Goal: Task Accomplishment & Management: Use online tool/utility

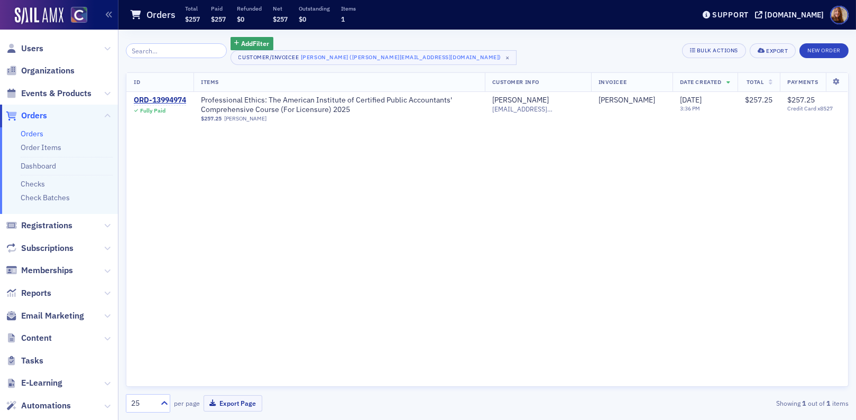
click at [27, 132] on link "Orders" at bounding box center [32, 134] width 23 height 10
click at [142, 51] on input "search" at bounding box center [176, 50] width 101 height 15
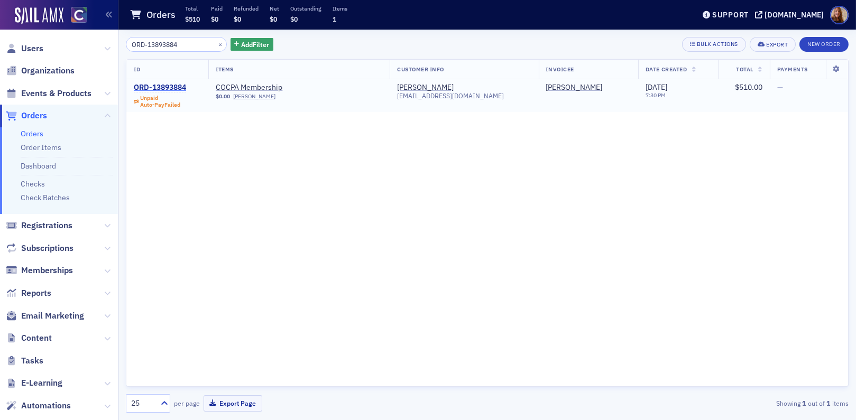
type input "ORD-13893884"
click at [173, 87] on div "ORD-13893884" at bounding box center [160, 88] width 52 height 10
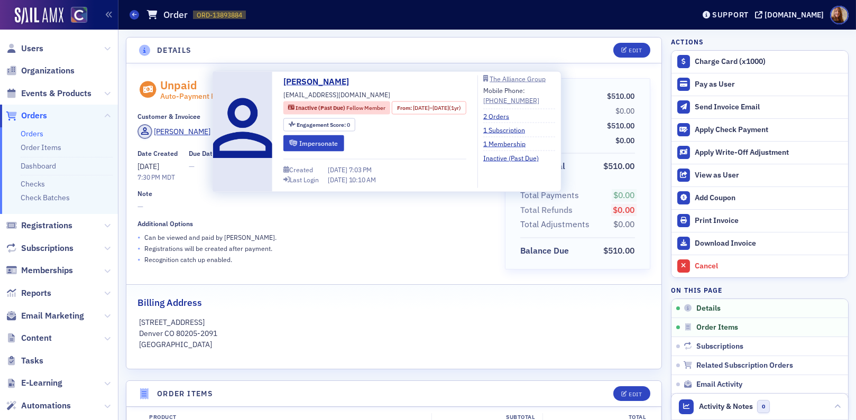
click at [315, 96] on span "brymeisenzahl@gmail.com" at bounding box center [337, 95] width 107 height 10
copy div "brymeisenzahl@gmail.com"
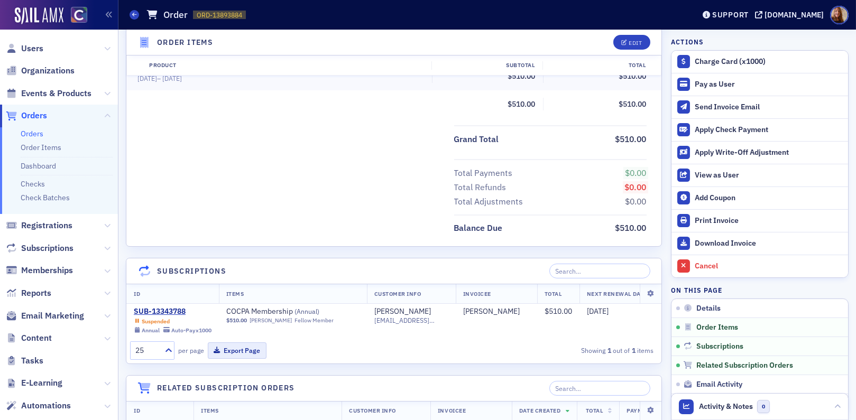
scroll to position [450, 0]
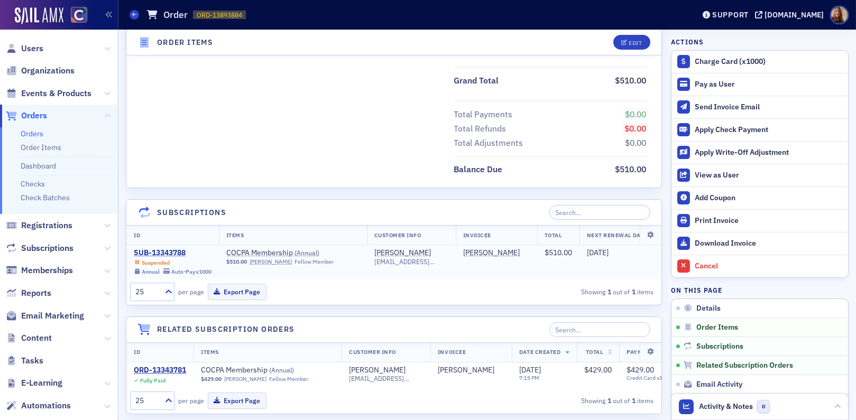
click at [161, 252] on div "SUB-13343788" at bounding box center [173, 254] width 78 height 10
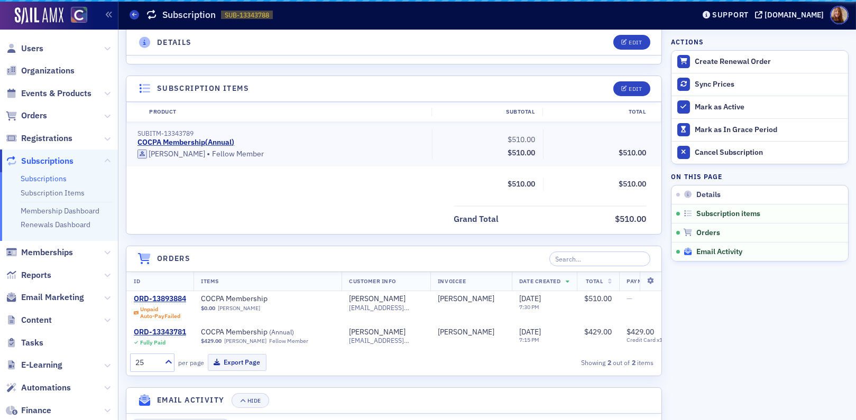
scroll to position [450, 0]
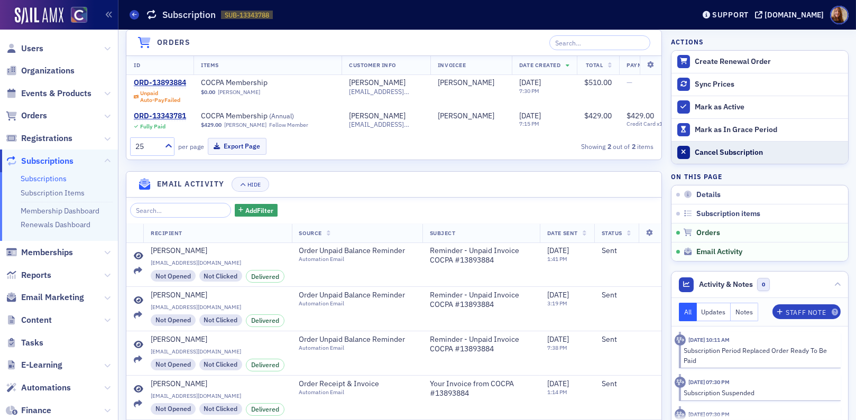
click at [727, 154] on div "Cancel Subscription" at bounding box center [769, 153] width 148 height 10
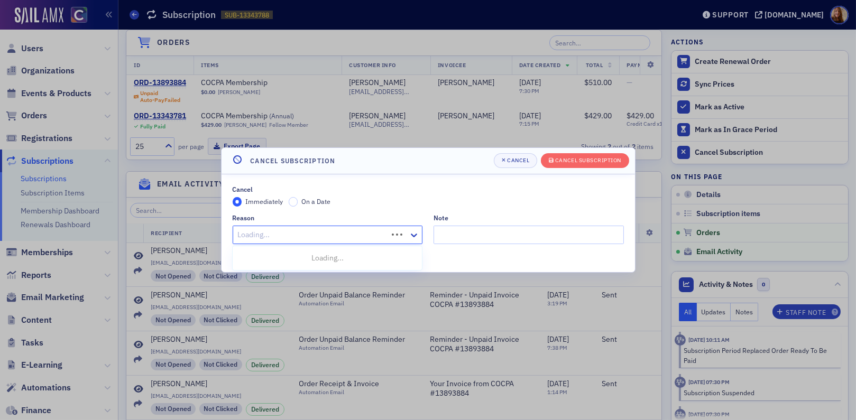
click at [272, 231] on div at bounding box center [312, 234] width 150 height 13
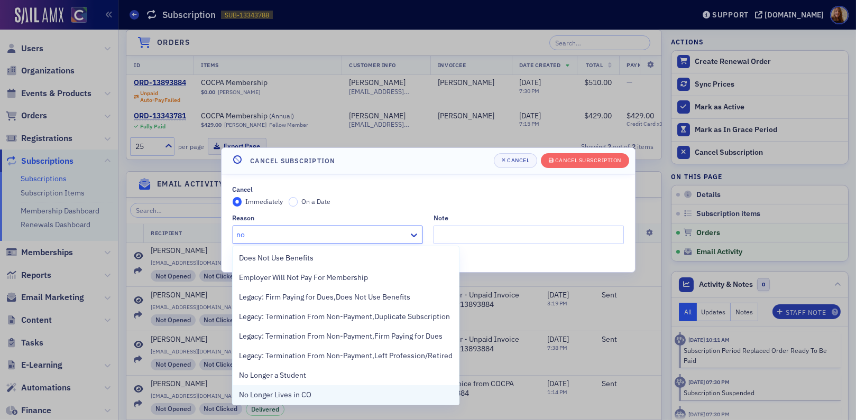
type input "non"
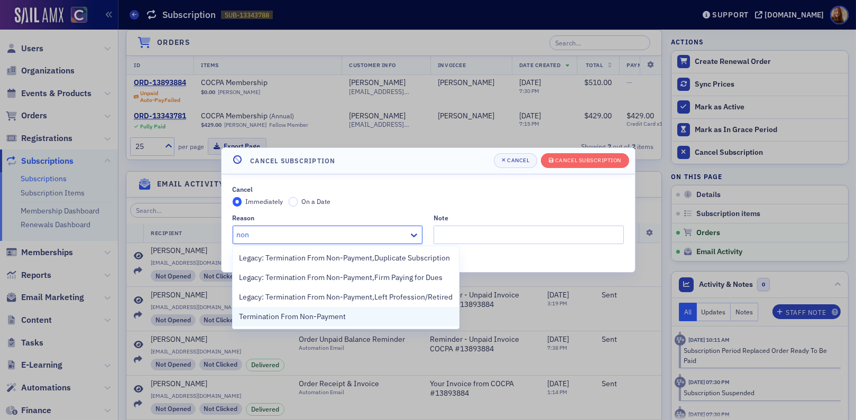
click at [279, 313] on span "Termination From Non-Payment" at bounding box center [292, 317] width 107 height 11
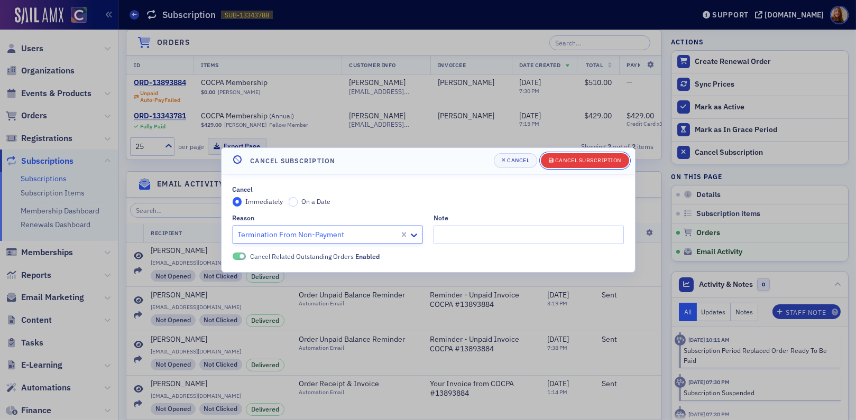
click at [576, 163] on div "Cancel Subscription" at bounding box center [588, 161] width 66 height 6
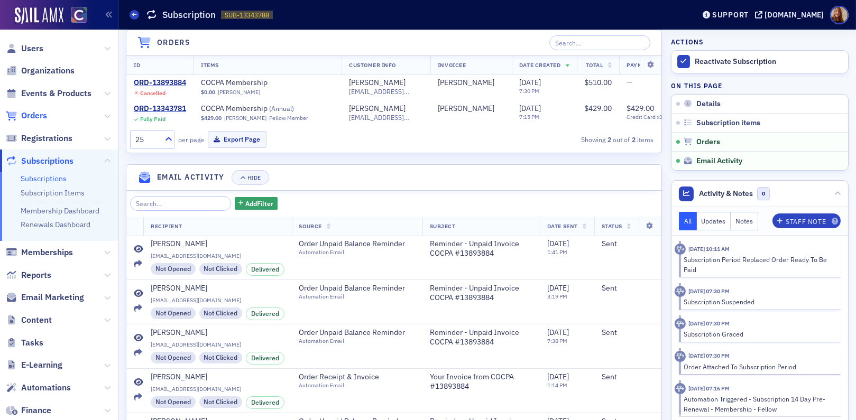
click at [26, 114] on span "Orders" at bounding box center [34, 116] width 26 height 12
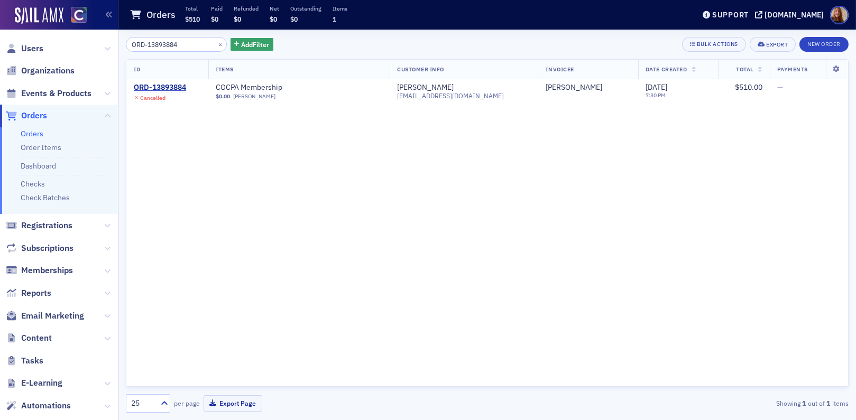
click at [161, 42] on input "ORD-13893884" at bounding box center [176, 44] width 101 height 15
type input "ORD-13917916"
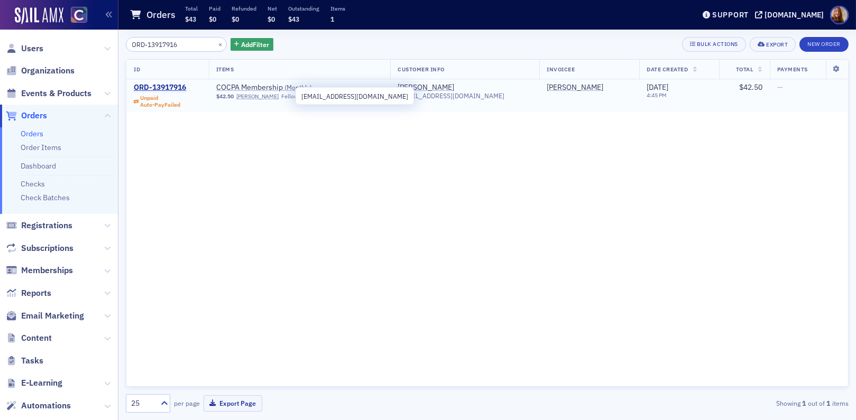
click at [457, 96] on span "sngilb4278@gmail.com" at bounding box center [451, 96] width 107 height 8
copy span "sngilb4278@gmail.com"
click at [168, 88] on div "ORD-13917916" at bounding box center [160, 88] width 52 height 10
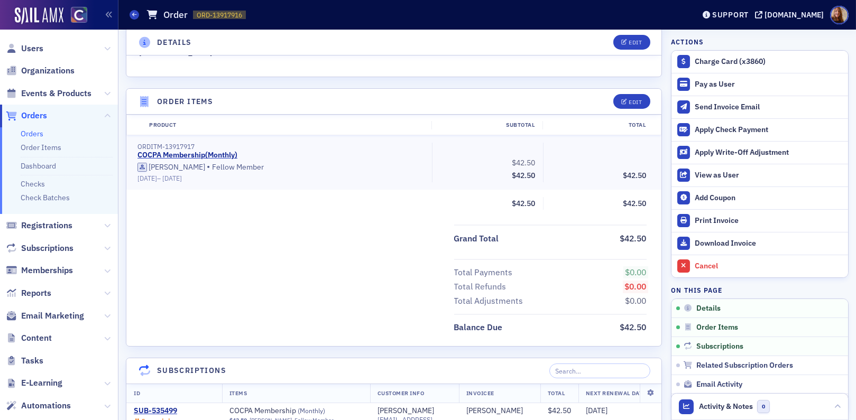
scroll to position [352, 0]
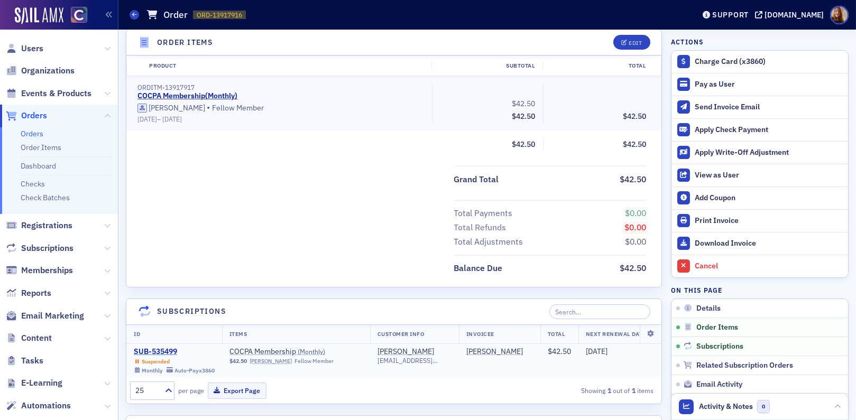
click at [151, 351] on div "SUB-535499" at bounding box center [174, 353] width 81 height 10
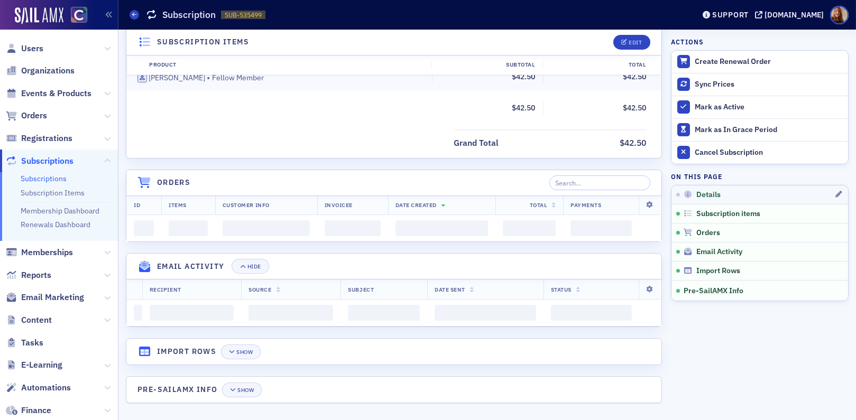
scroll to position [352, 0]
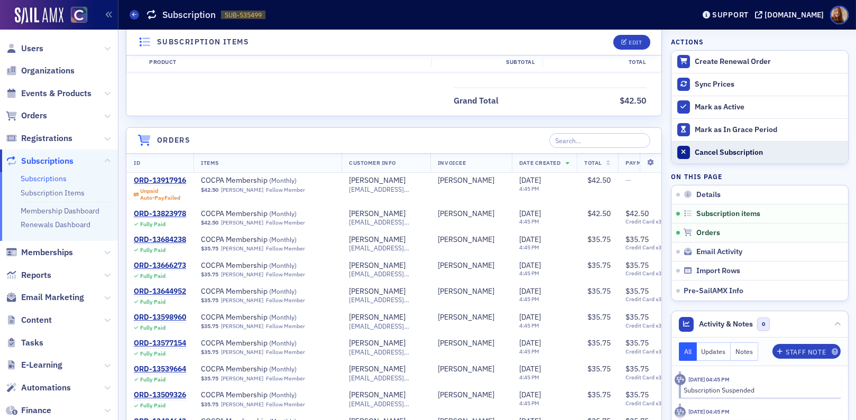
click at [716, 154] on div "Cancel Subscription" at bounding box center [769, 153] width 148 height 10
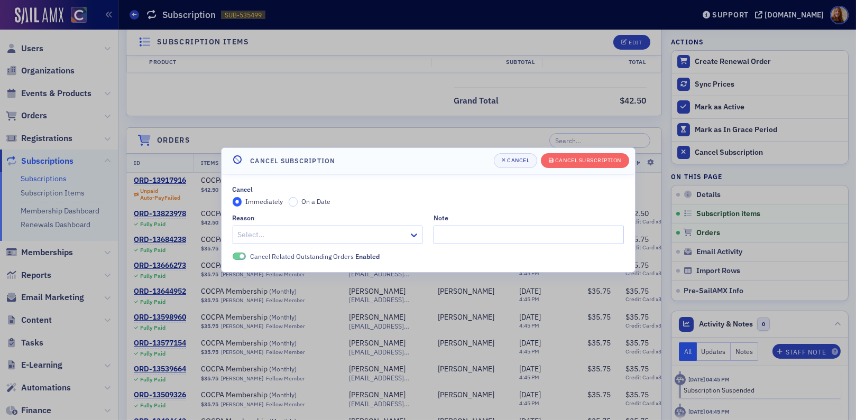
click at [290, 235] on div at bounding box center [322, 234] width 171 height 13
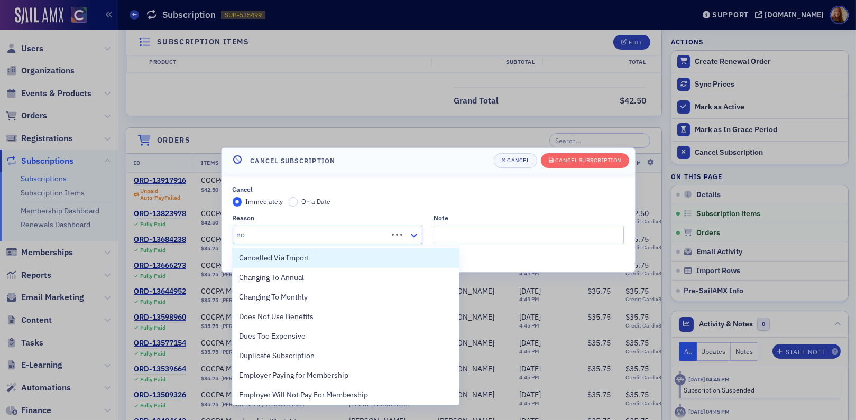
type input "non"
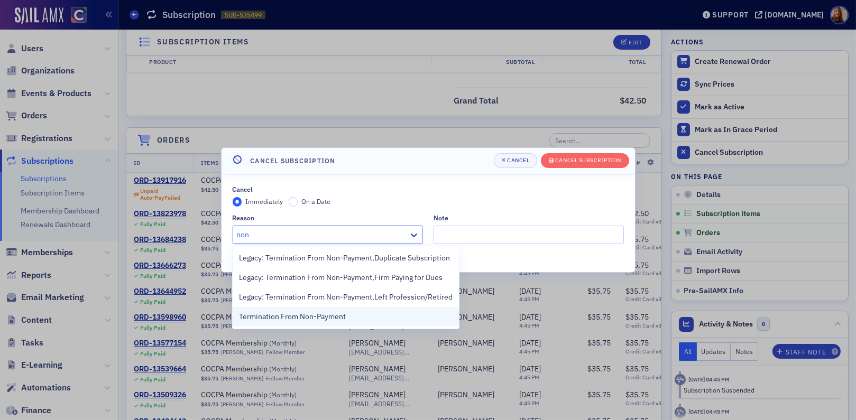
click at [313, 315] on span "Termination From Non-Payment" at bounding box center [292, 317] width 107 height 11
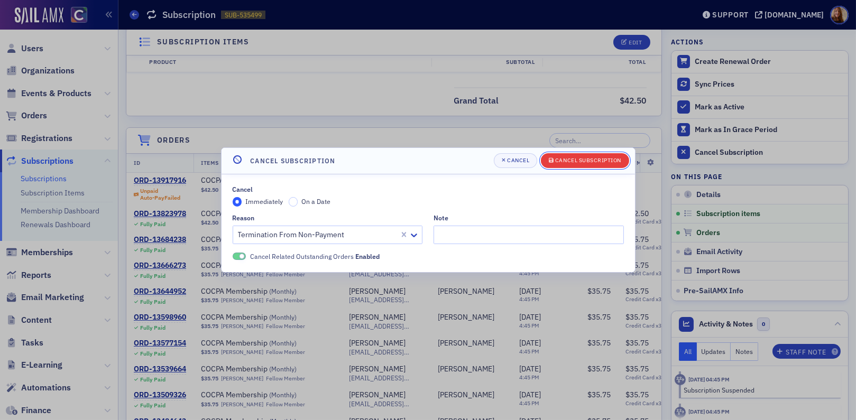
click at [581, 163] on div "Cancel Subscription" at bounding box center [588, 161] width 66 height 6
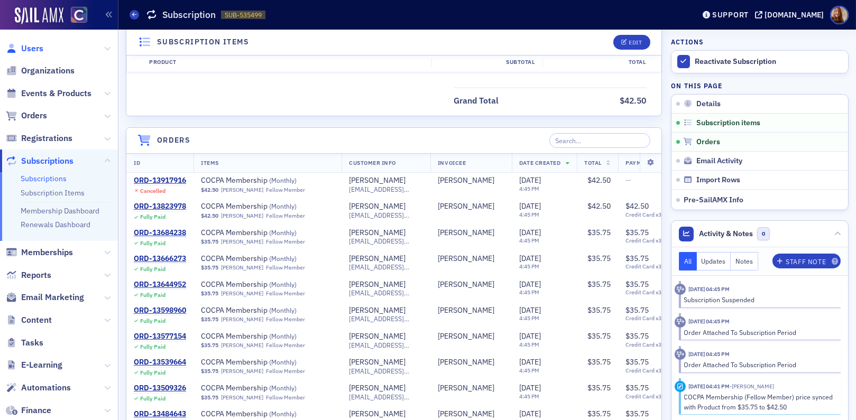
click at [32, 44] on span "Users" at bounding box center [32, 49] width 22 height 12
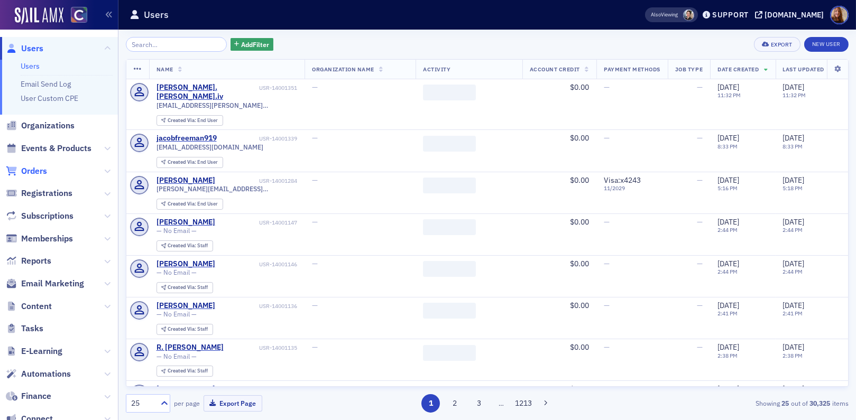
click at [36, 172] on span "Orders" at bounding box center [34, 172] width 26 height 12
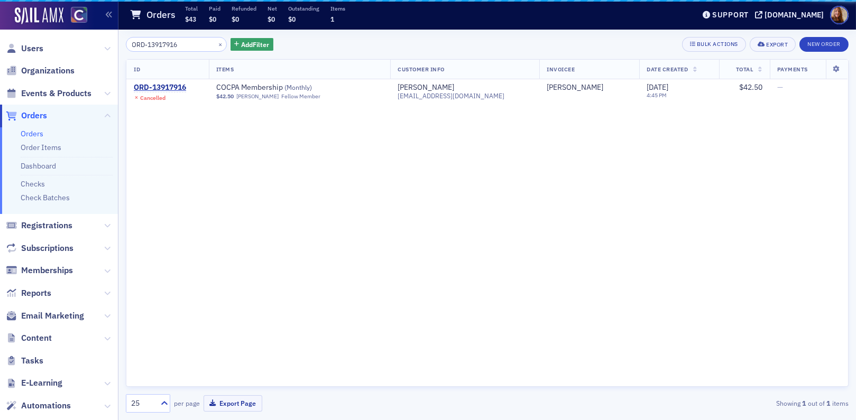
click at [170, 48] on input "ORD-13917916" at bounding box center [176, 44] width 101 height 15
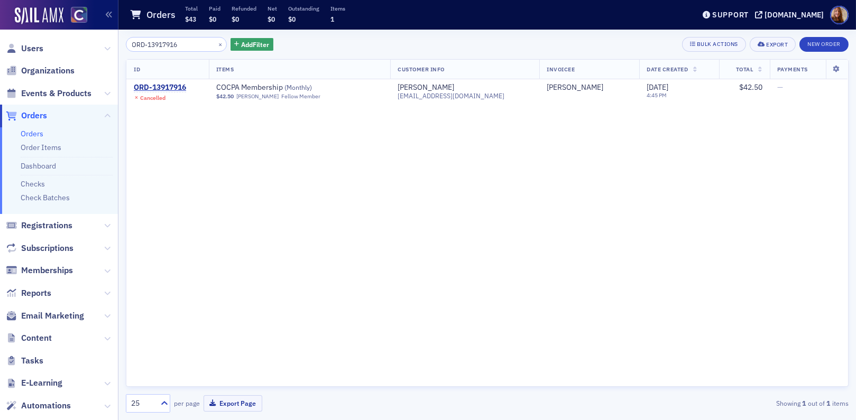
click at [173, 44] on input "ORD-13917916" at bounding box center [176, 44] width 101 height 15
click at [160, 45] on input "ORD-13898548" at bounding box center [176, 44] width 101 height 15
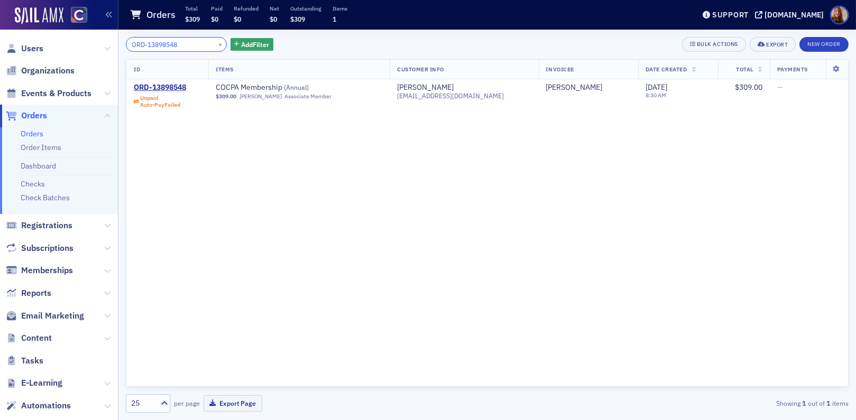
click at [160, 45] on input "ORD-13898548" at bounding box center [176, 44] width 101 height 15
paste input "933232"
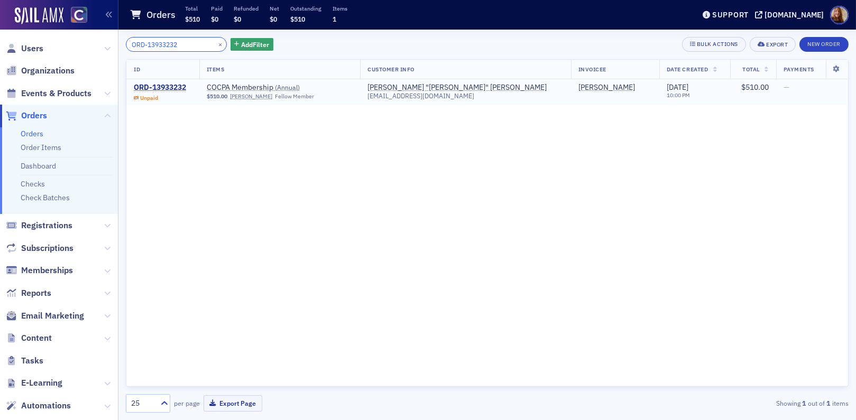
type input "ORD-13933232"
click at [159, 86] on div "ORD-13933232" at bounding box center [160, 88] width 52 height 10
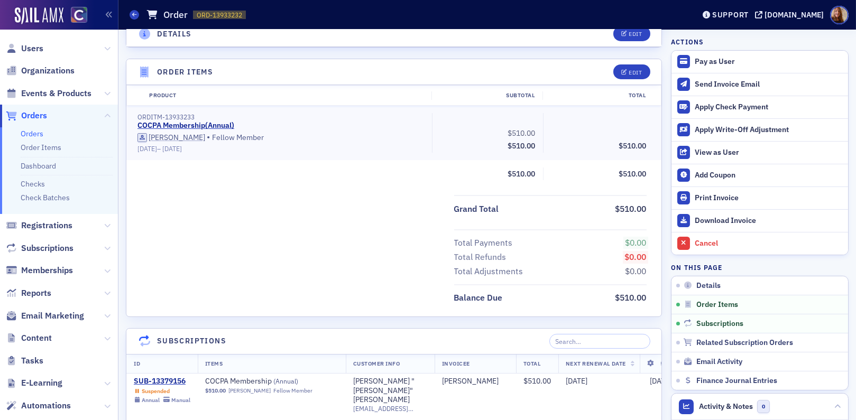
scroll to position [484, 0]
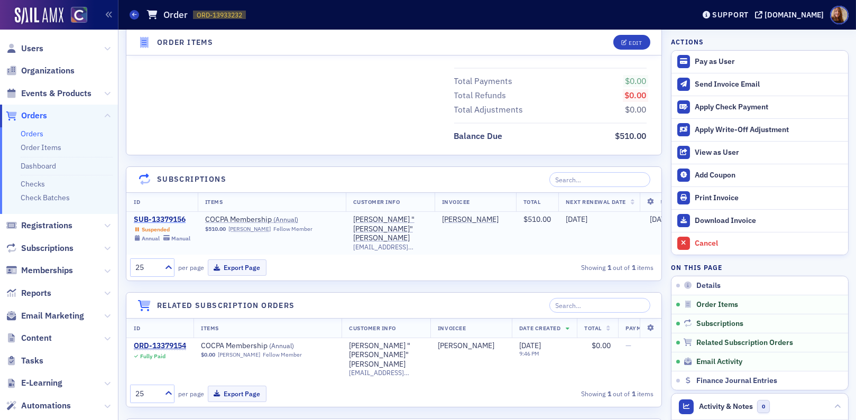
click at [171, 218] on div "SUB-13379156" at bounding box center [162, 220] width 57 height 10
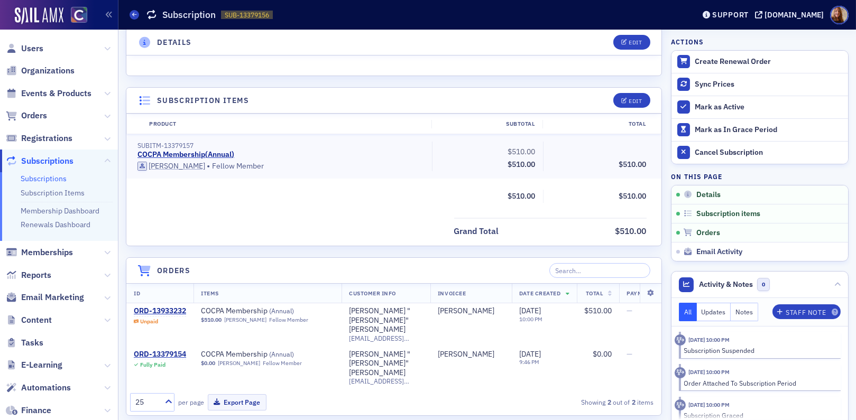
scroll to position [176, 0]
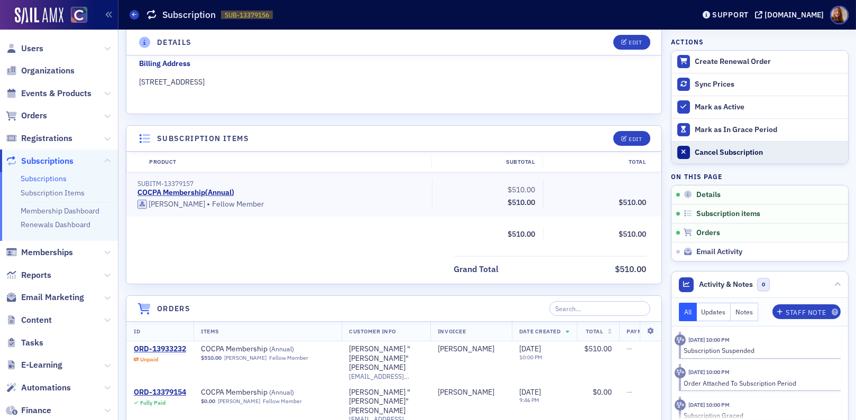
click at [723, 153] on div "Cancel Subscription" at bounding box center [769, 153] width 148 height 10
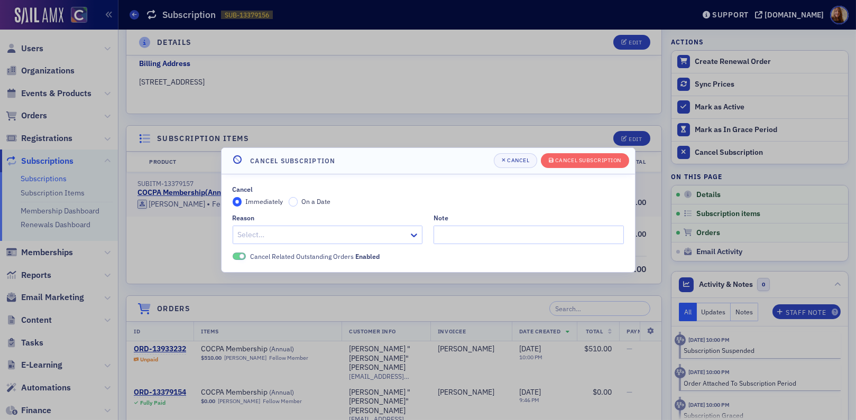
click at [280, 232] on div at bounding box center [322, 234] width 171 height 13
type input "non"
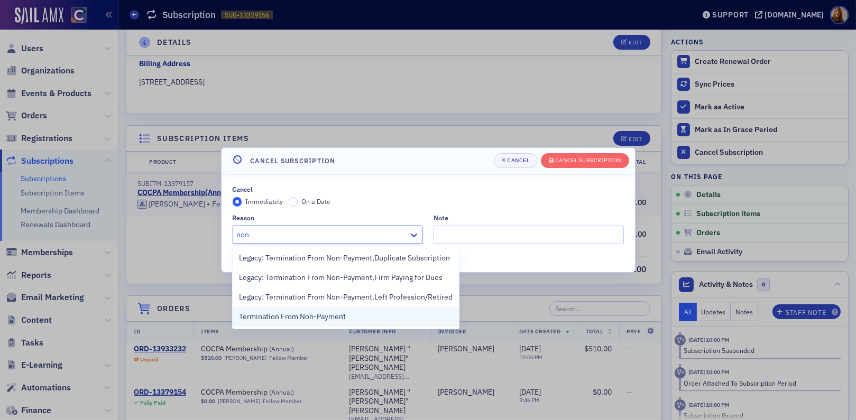
click at [326, 318] on span "Termination From Non-Payment" at bounding box center [292, 317] width 107 height 11
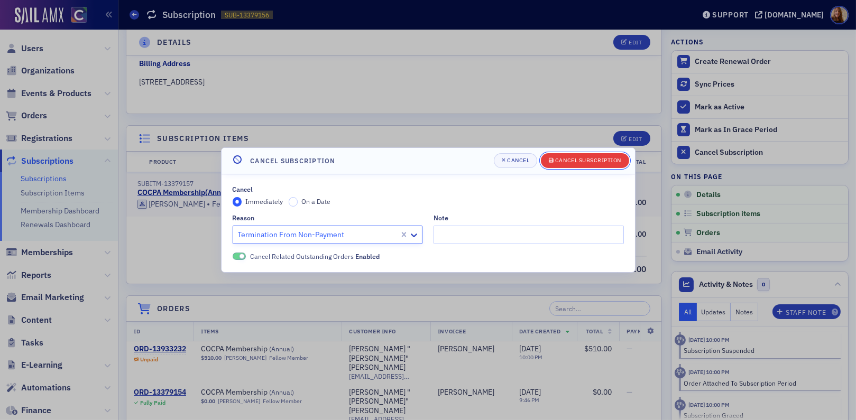
click at [573, 161] on div "Cancel Subscription" at bounding box center [588, 161] width 66 height 6
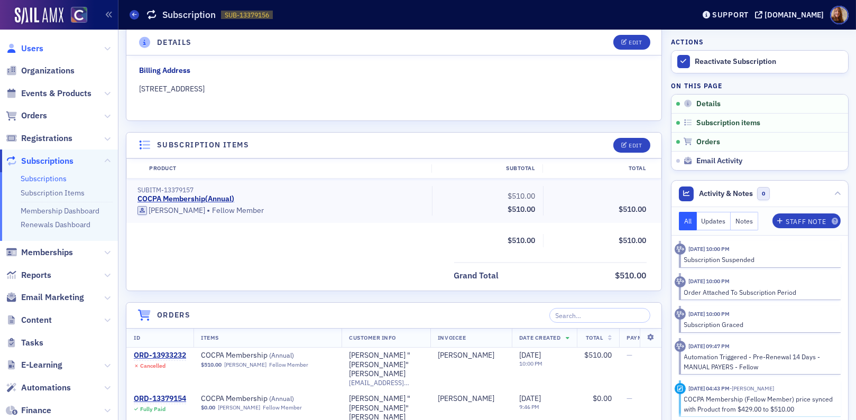
click at [32, 43] on span "Users" at bounding box center [32, 49] width 22 height 12
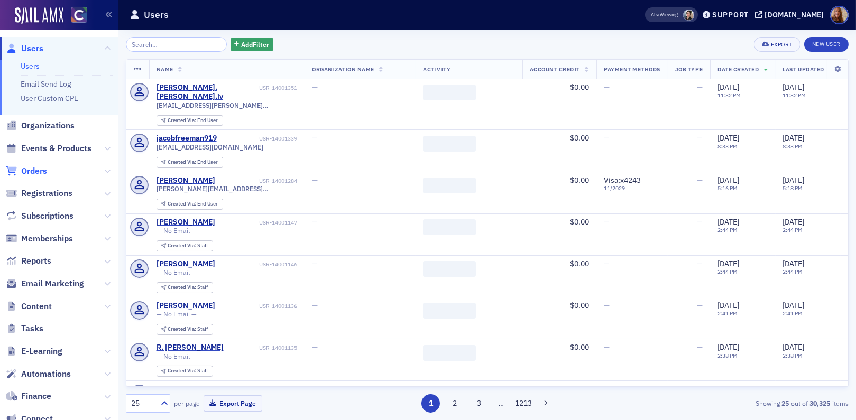
click at [32, 173] on span "Orders" at bounding box center [34, 172] width 26 height 12
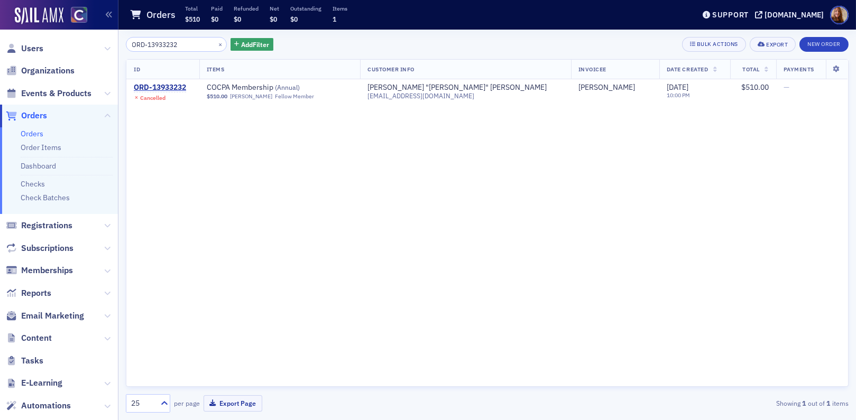
click at [167, 45] on input "ORD-13933232" at bounding box center [176, 44] width 101 height 15
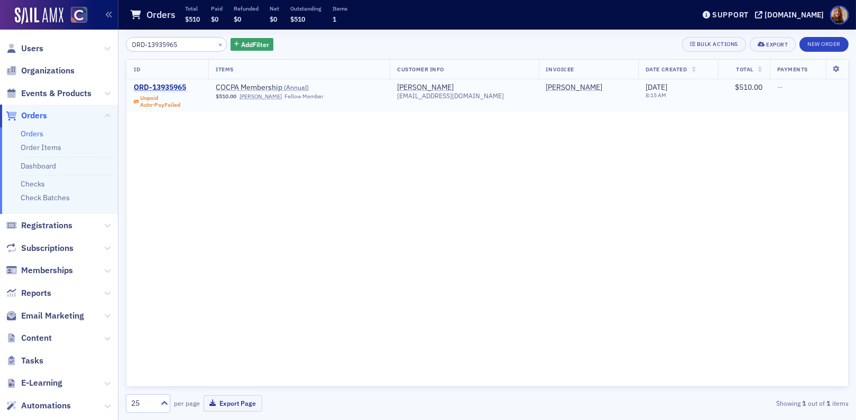
type input "ORD-13935965"
click at [175, 90] on div "ORD-13935965" at bounding box center [160, 88] width 52 height 10
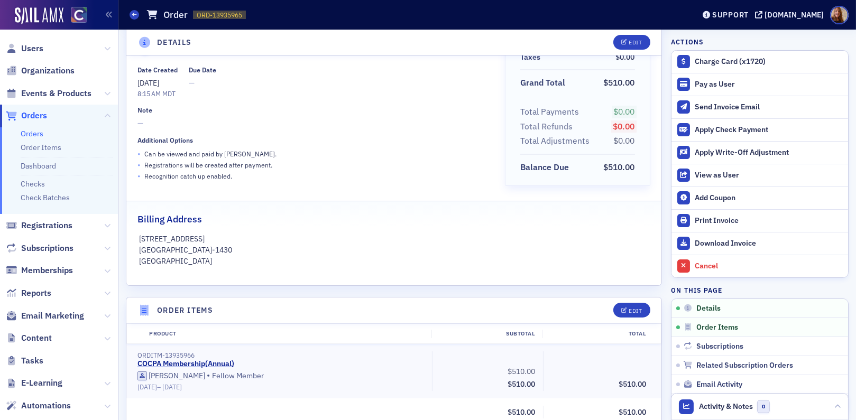
scroll to position [362, 0]
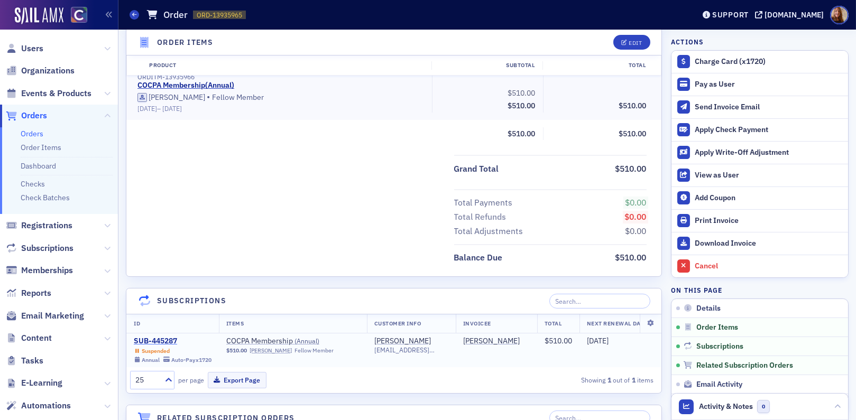
click at [154, 340] on div "SUB-445287" at bounding box center [173, 342] width 78 height 10
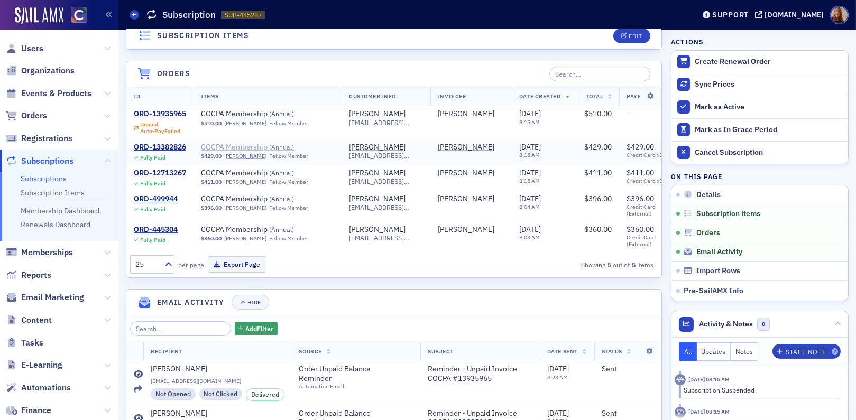
scroll to position [428, 0]
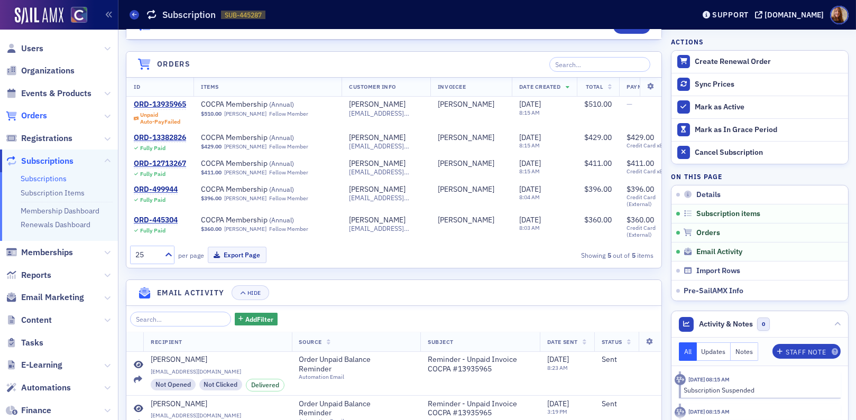
click at [34, 113] on span "Orders" at bounding box center [34, 116] width 26 height 12
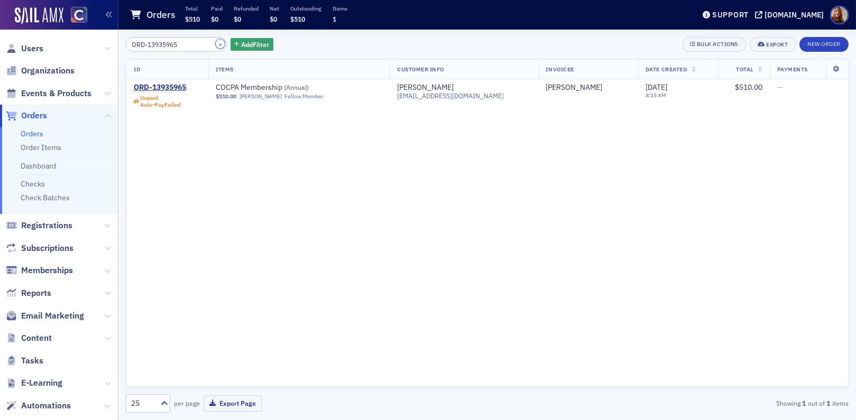
click at [216, 42] on button "×" at bounding box center [221, 44] width 10 height 10
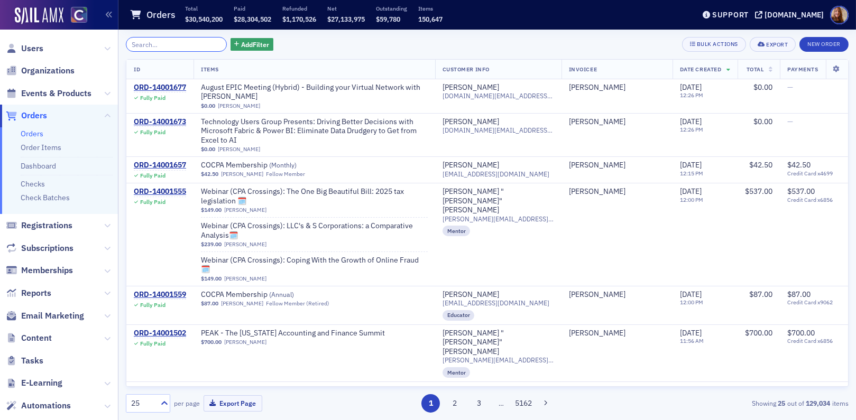
paste input "ORD-13966607"
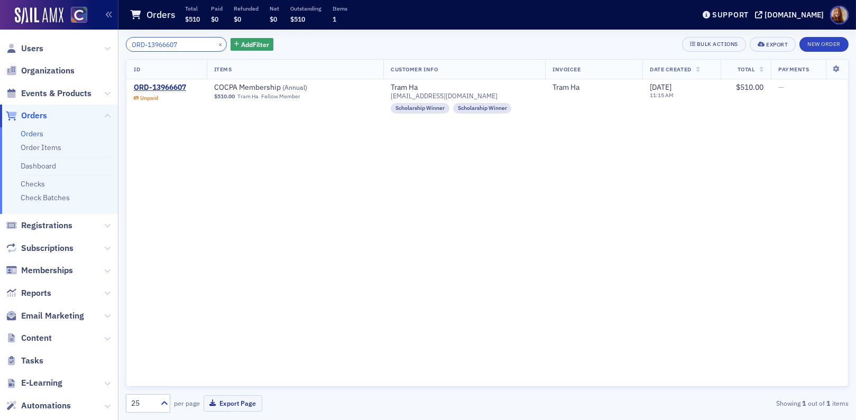
click at [158, 40] on input "ORD-13966607" at bounding box center [176, 44] width 101 height 15
type input "ORD-13966607"
click at [40, 53] on span "Users" at bounding box center [32, 49] width 22 height 12
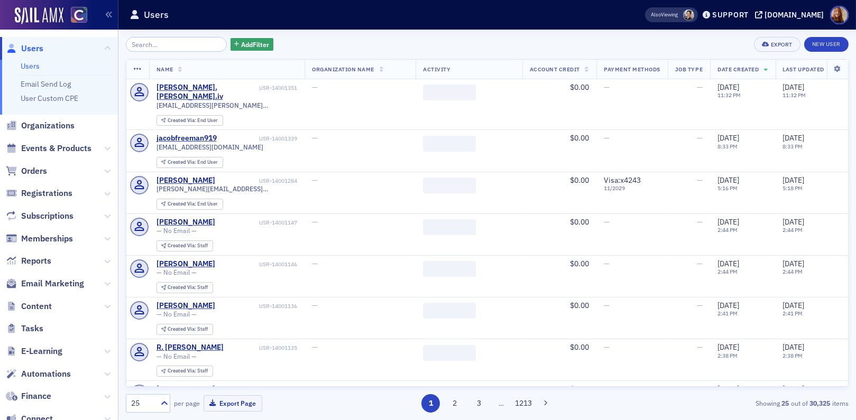
click at [163, 45] on input "search" at bounding box center [176, 44] width 101 height 15
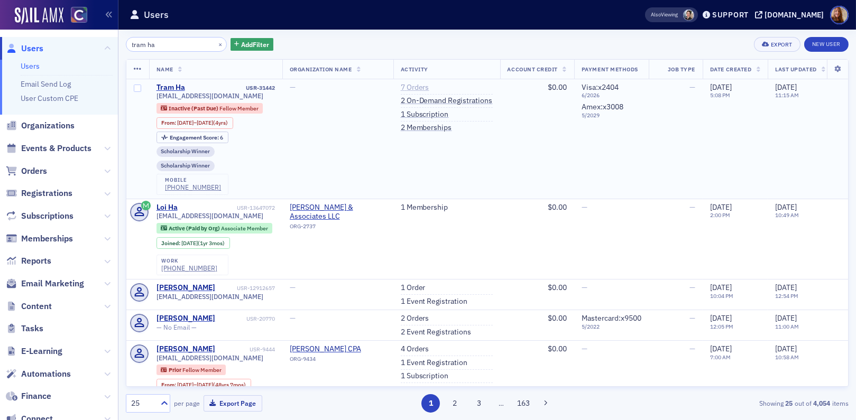
type input "tram ha"
click at [423, 90] on link "7 Orders" at bounding box center [415, 88] width 29 height 10
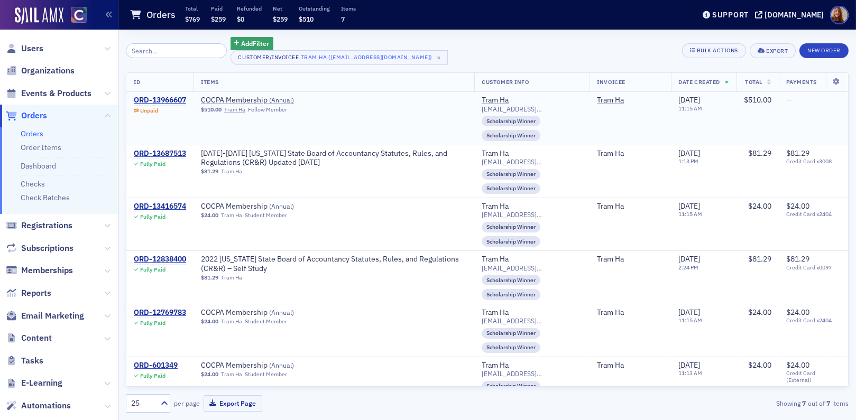
click at [369, 114] on td "COCPA Membership ( Annual ) $510.00 Tram Ha Fellow Member" at bounding box center [334, 118] width 281 height 53
click at [505, 46] on div "Add Filter Customer/Invoicee Tram Ha (bichtramha92@gmail.com) × Bulk Actions Ex…" at bounding box center [487, 51] width 723 height 28
click at [23, 49] on span "Users" at bounding box center [32, 49] width 22 height 12
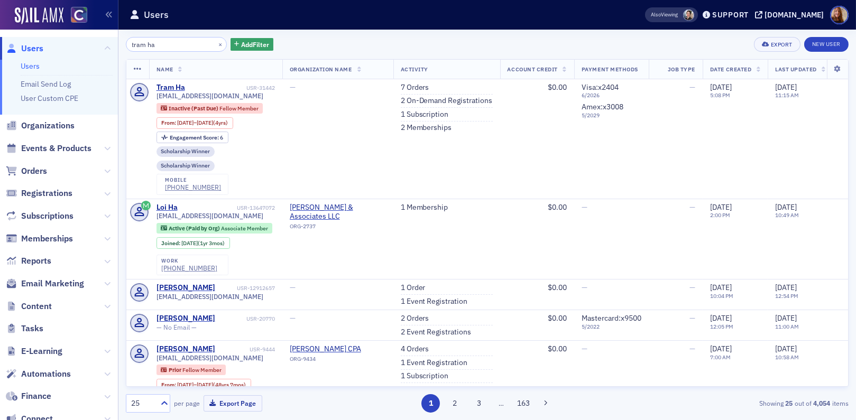
click at [129, 44] on input "tram ha" at bounding box center [176, 44] width 101 height 15
type input "bichtram ha"
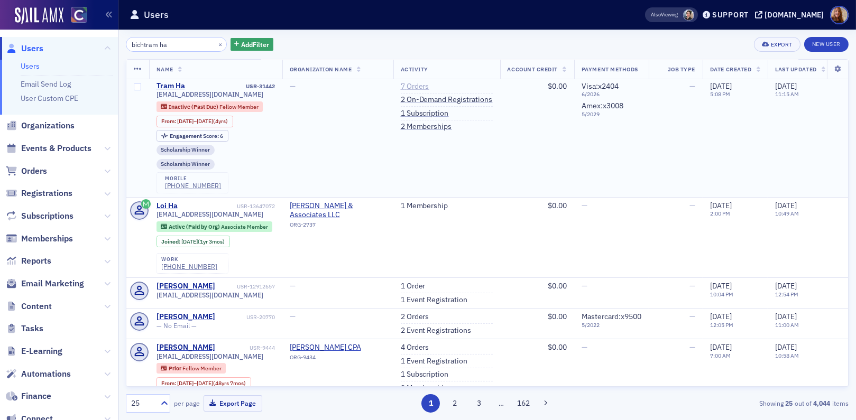
click at [424, 84] on link "7 Orders" at bounding box center [415, 87] width 29 height 10
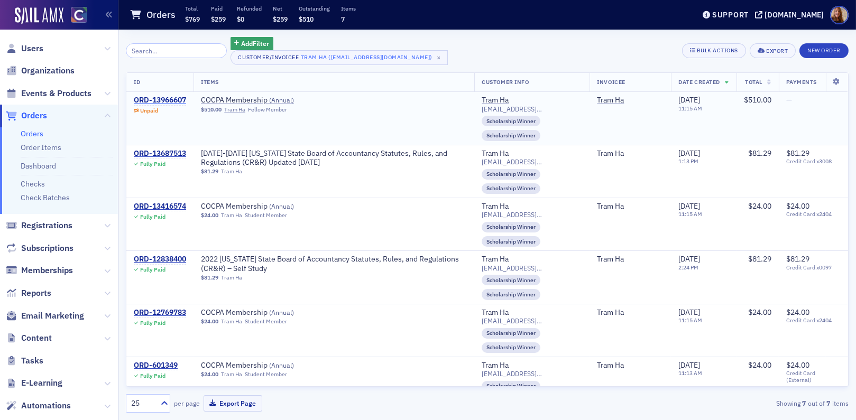
click at [180, 102] on div "ORD-13966607" at bounding box center [160, 101] width 52 height 10
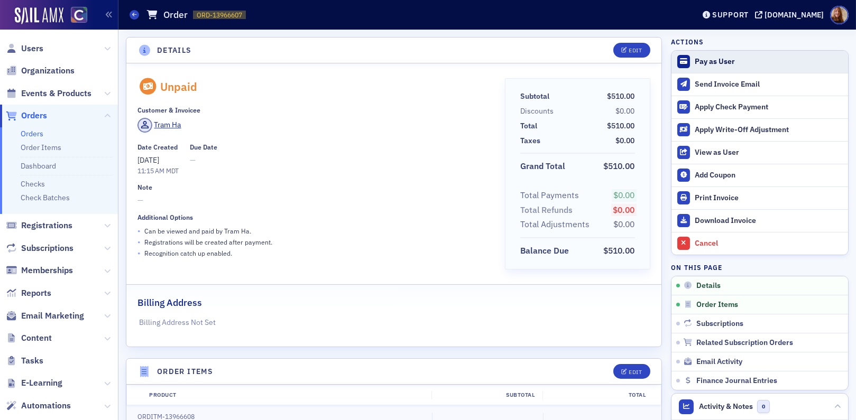
click at [706, 62] on div "Pay as User" at bounding box center [769, 62] width 148 height 10
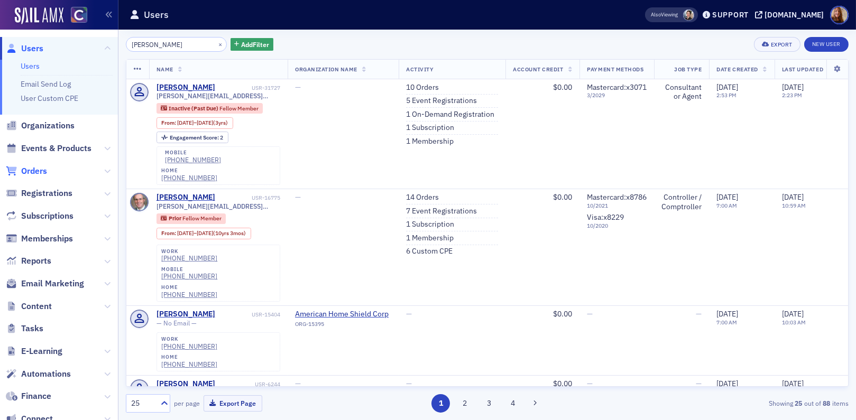
click at [34, 174] on span "Orders" at bounding box center [34, 172] width 26 height 12
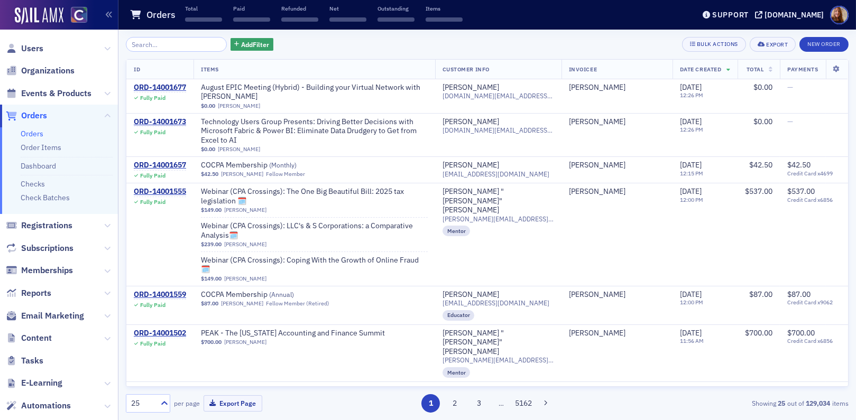
click at [189, 45] on input "search" at bounding box center [176, 44] width 101 height 15
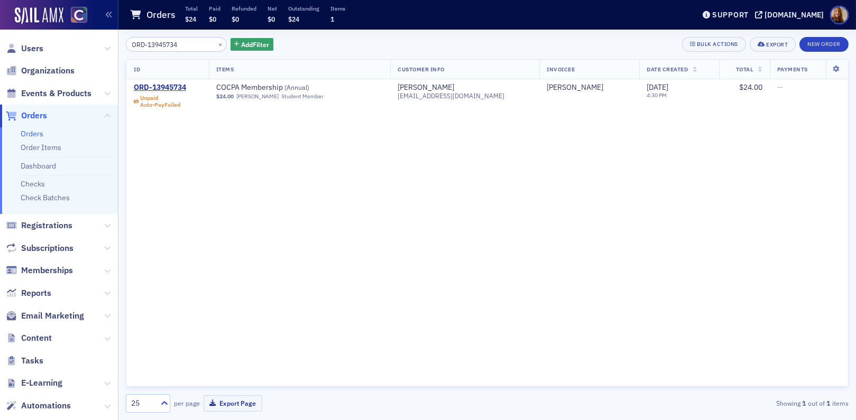
type input "ORD-13945734"
click at [216, 47] on button "×" at bounding box center [221, 44] width 10 height 10
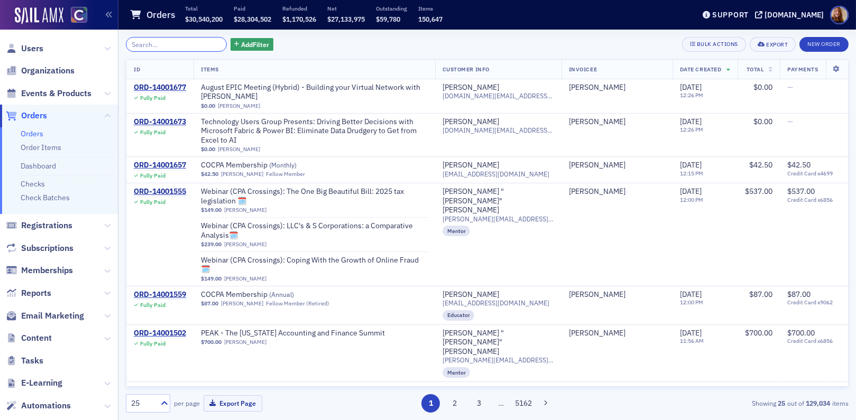
paste input "ORD-13950760"
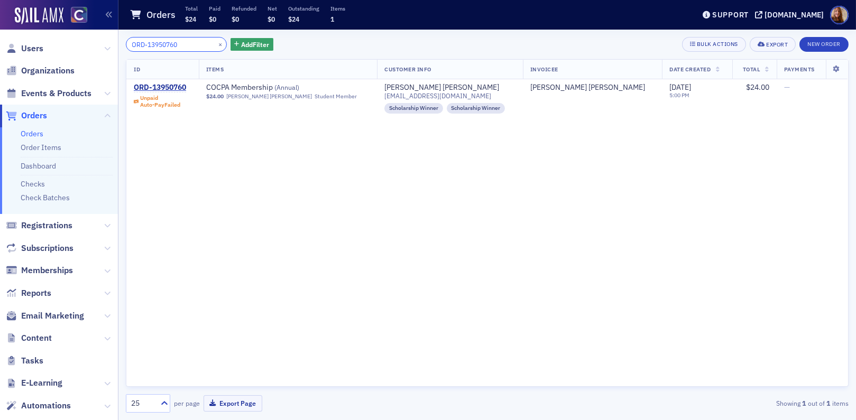
type input "ORD-13950760"
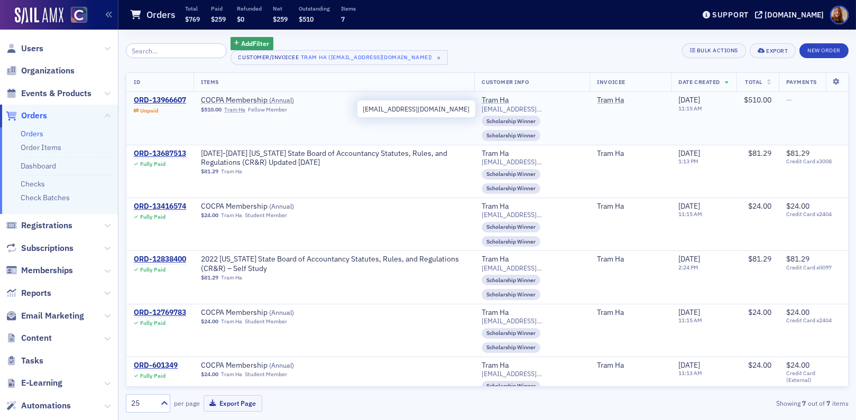
click at [535, 109] on span "[EMAIL_ADDRESS][DOMAIN_NAME]" at bounding box center [532, 109] width 100 height 8
copy span "[EMAIL_ADDRESS][DOMAIN_NAME]"
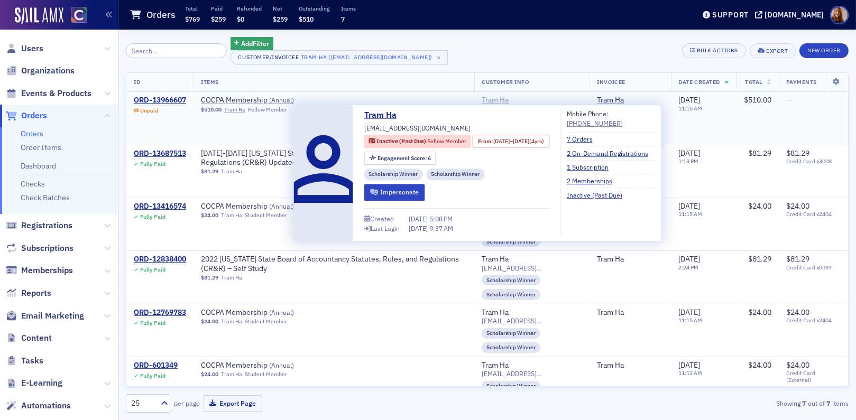
click at [484, 100] on div "Tram Ha" at bounding box center [495, 101] width 27 height 10
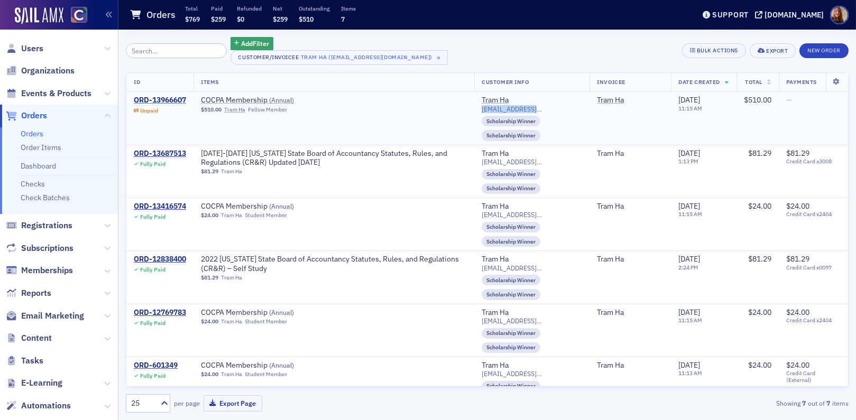
click at [178, 102] on div "ORD-13966607" at bounding box center [160, 101] width 52 height 10
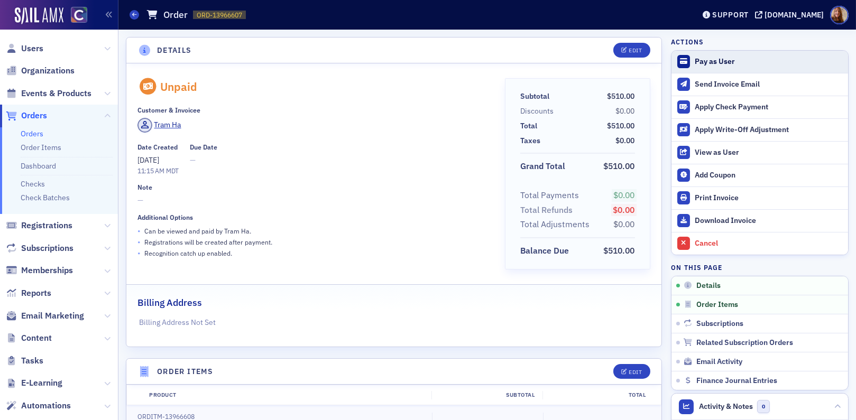
click at [697, 62] on div "Pay as User" at bounding box center [769, 62] width 148 height 10
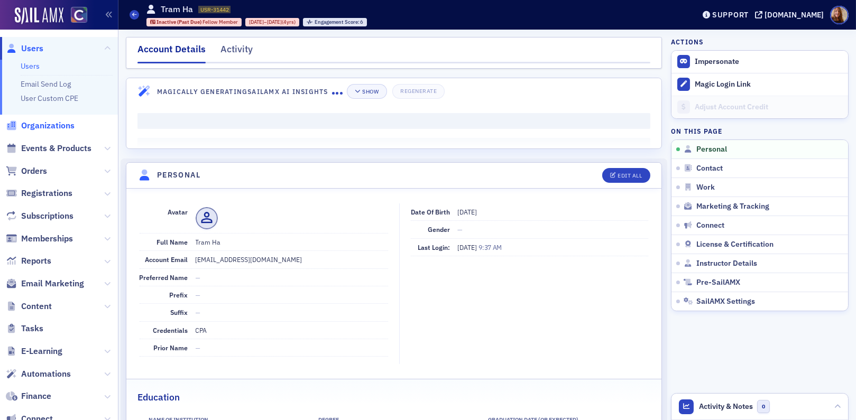
click at [59, 127] on span "Organizations" at bounding box center [47, 126] width 53 height 12
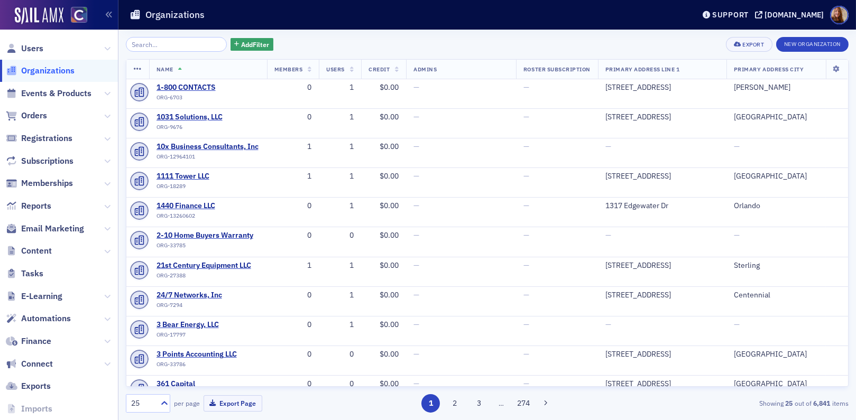
click at [170, 44] on input "search" at bounding box center [176, 44] width 101 height 15
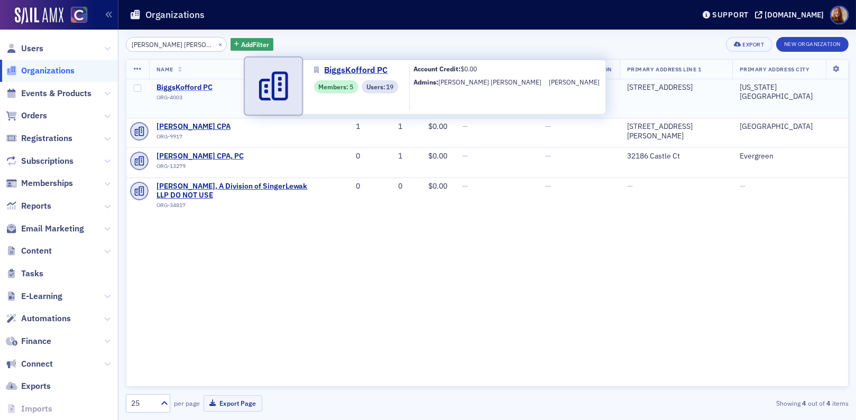
type input "biggs kofford"
click at [203, 85] on span "BiggsKofford PC" at bounding box center [205, 88] width 96 height 10
select select "US"
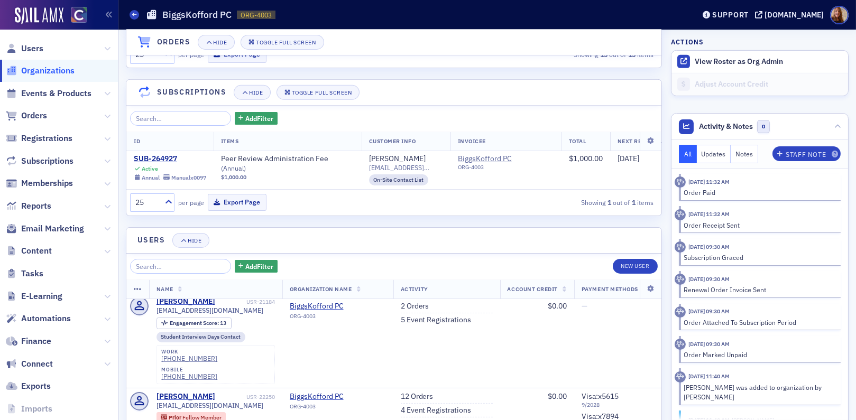
scroll to position [806, 0]
click at [173, 259] on input "search" at bounding box center [180, 266] width 101 height 15
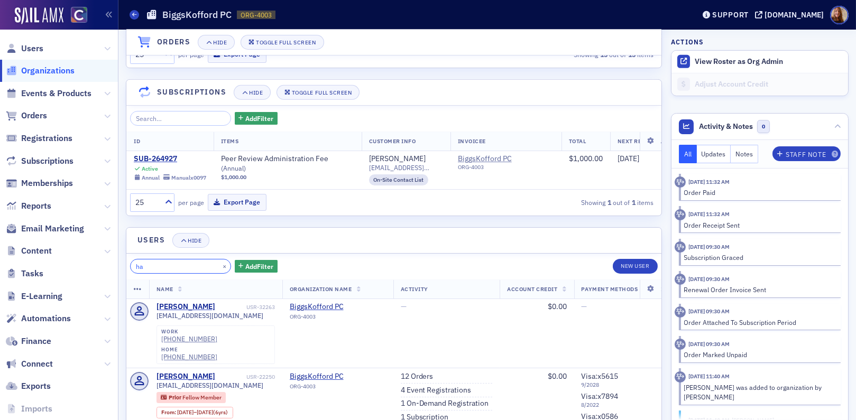
scroll to position [1085, 0]
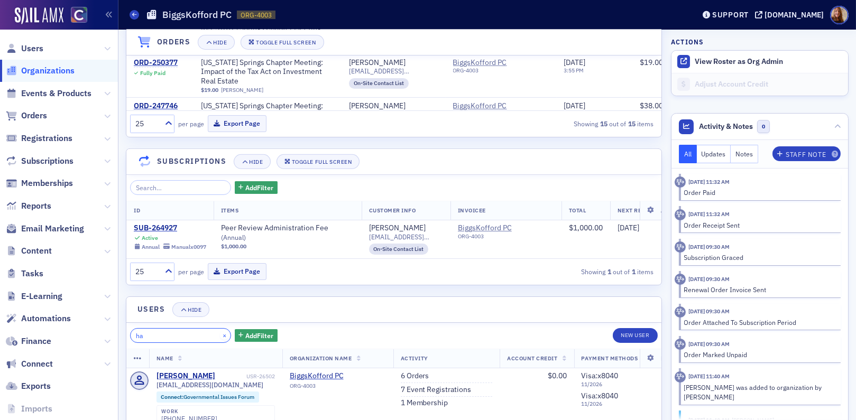
type input "ha"
click at [220, 331] on button "×" at bounding box center [225, 336] width 10 height 10
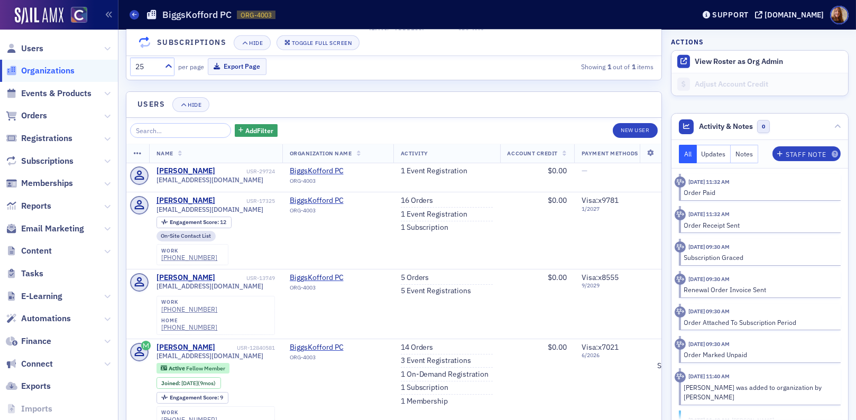
scroll to position [1291, 0]
click at [429, 92] on header "Users Hide" at bounding box center [393, 105] width 535 height 26
click at [423, 343] on link "14 Orders" at bounding box center [417, 348] width 33 height 10
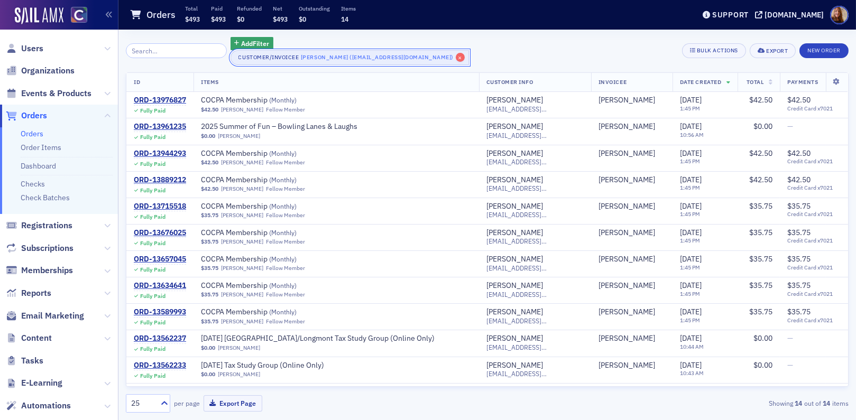
click at [456, 61] on span "×" at bounding box center [461, 58] width 10 height 10
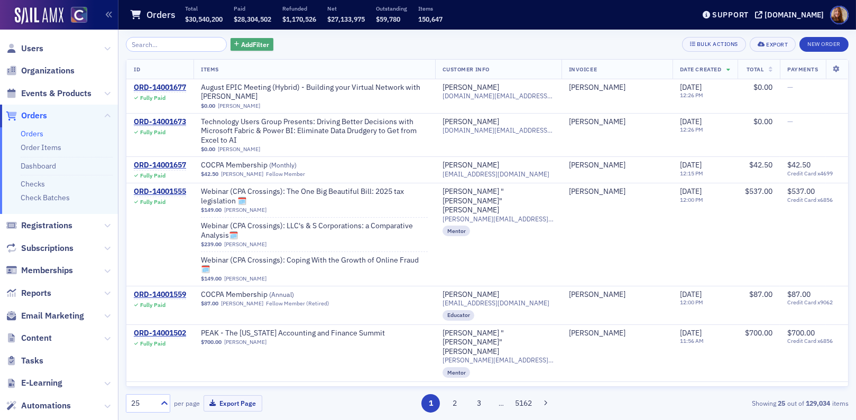
click at [252, 43] on span "Add Filter" at bounding box center [255, 45] width 28 height 10
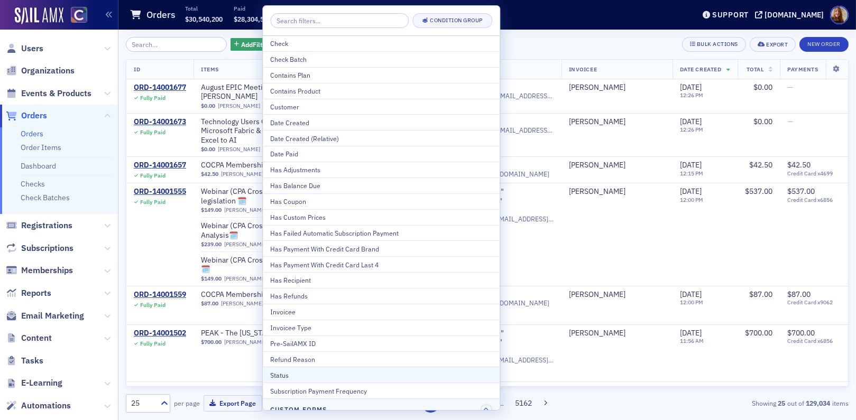
click at [301, 378] on div "Status" at bounding box center [381, 376] width 222 height 10
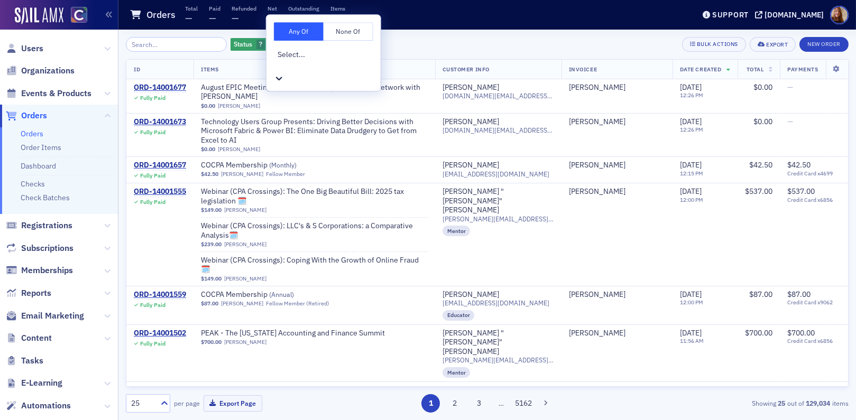
click at [310, 60] on div at bounding box center [325, 65] width 95 height 11
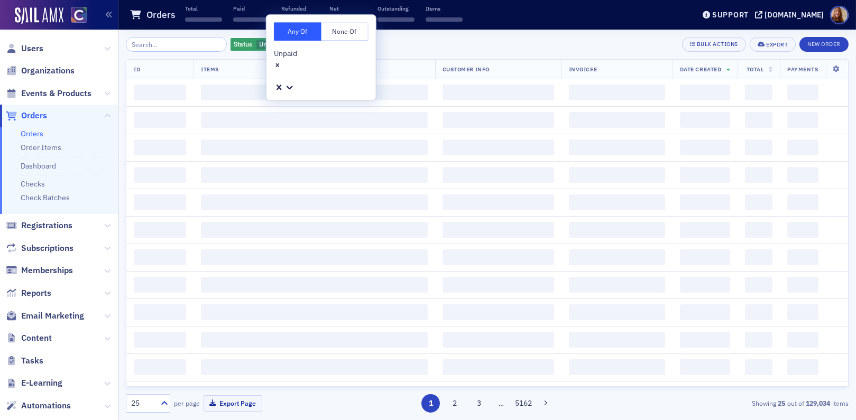
scroll to position [2, 0]
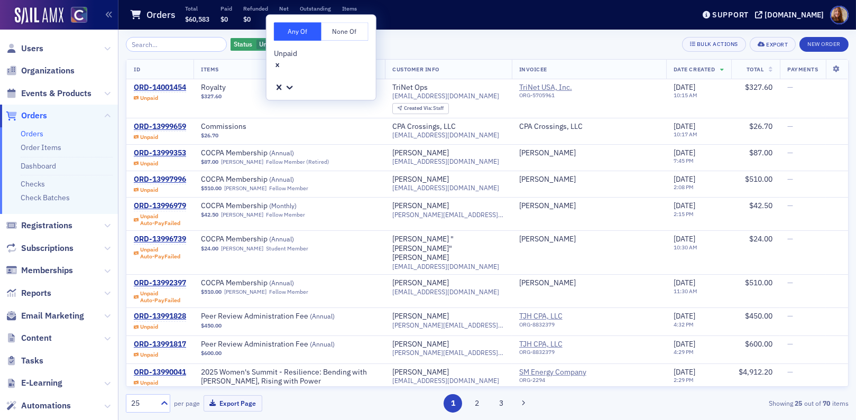
click at [465, 43] on div "Status Unpaid Add Filter Bulk Actions Export New Order" at bounding box center [487, 44] width 723 height 15
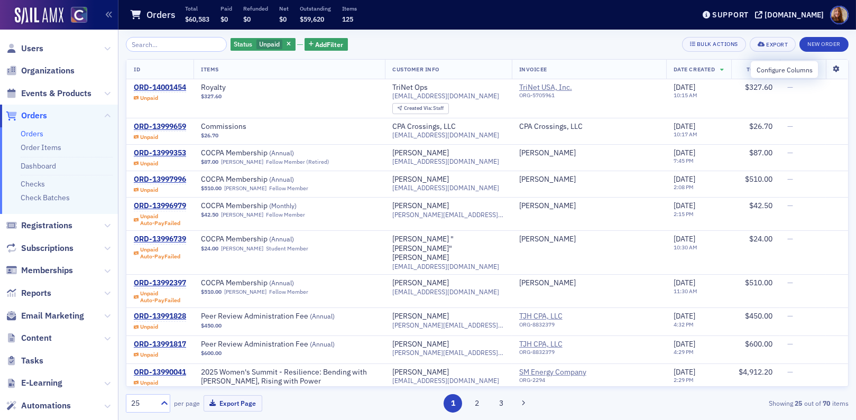
click at [831, 70] on icon at bounding box center [837, 69] width 22 height 6
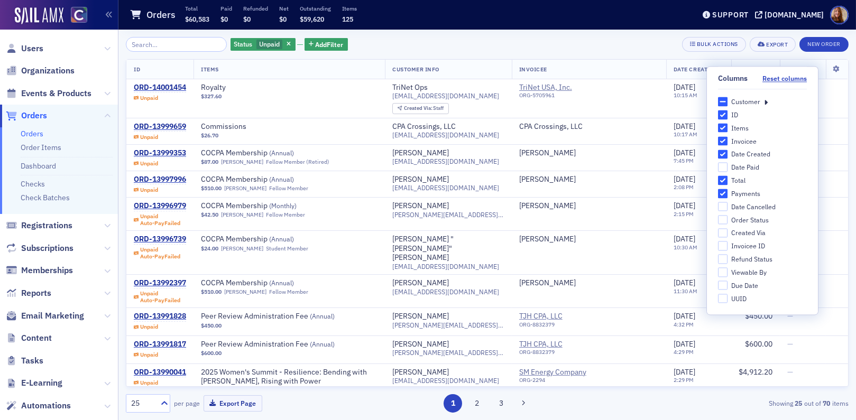
click at [766, 102] on icon at bounding box center [766, 102] width 4 height 10
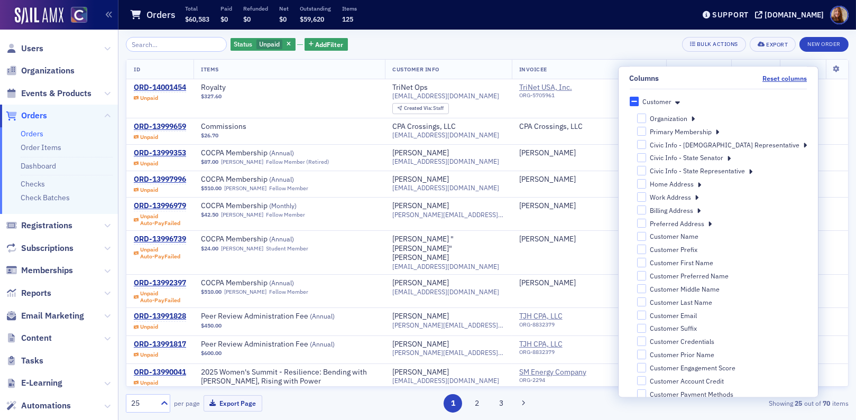
click at [695, 118] on icon at bounding box center [693, 119] width 4 height 10
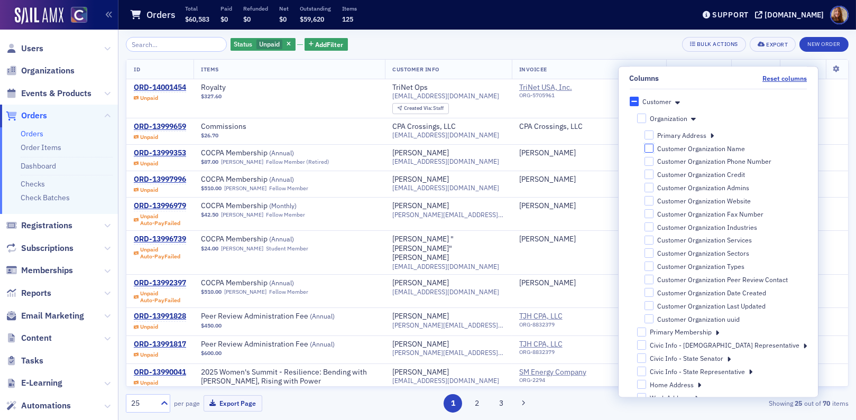
click at [654, 148] on input "Customer Organization Name" at bounding box center [650, 149] width 10 height 10
checkbox input "true"
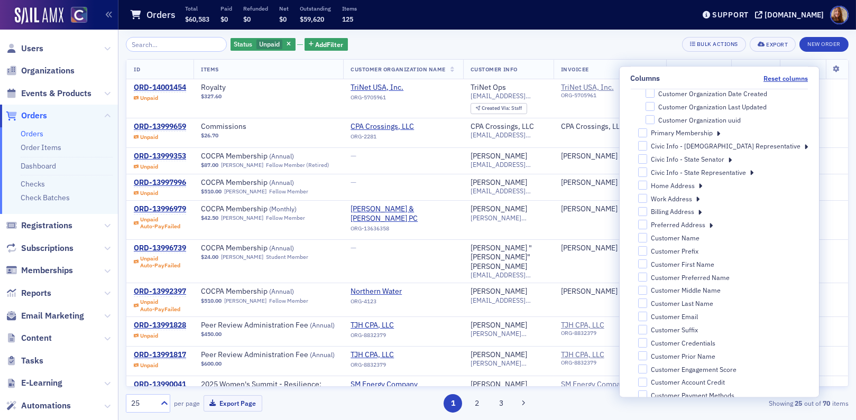
scroll to position [211, 0]
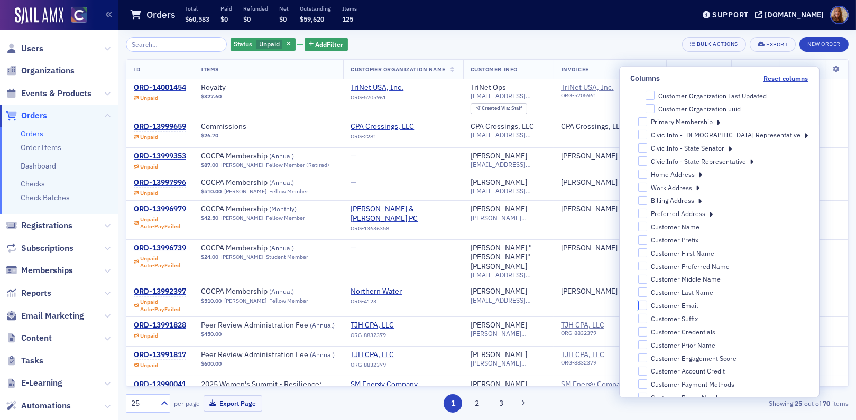
click at [647, 303] on input "Customer Email" at bounding box center [643, 306] width 10 height 10
checkbox input "true"
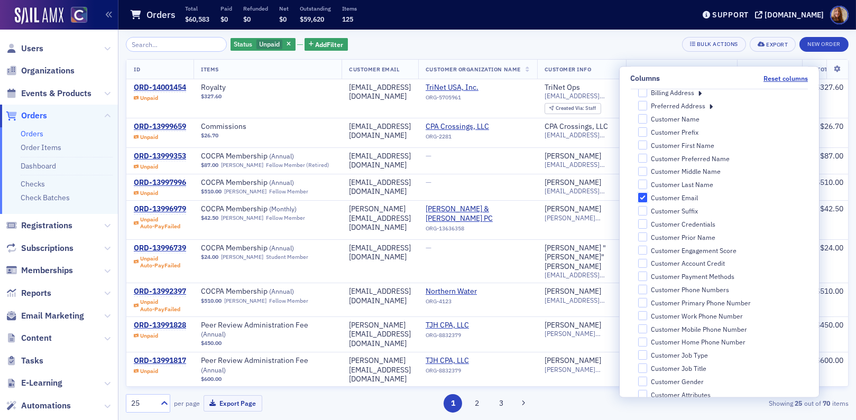
scroll to position [344, 0]
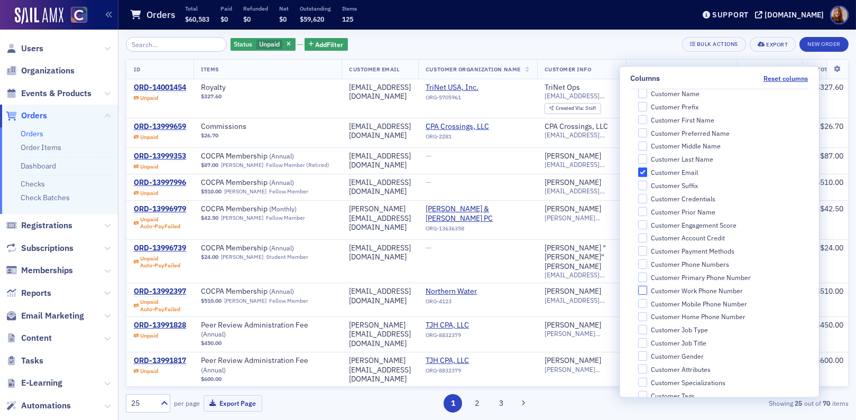
click at [647, 288] on input "Customer Work Phone Number" at bounding box center [643, 291] width 10 height 10
checkbox input "true"
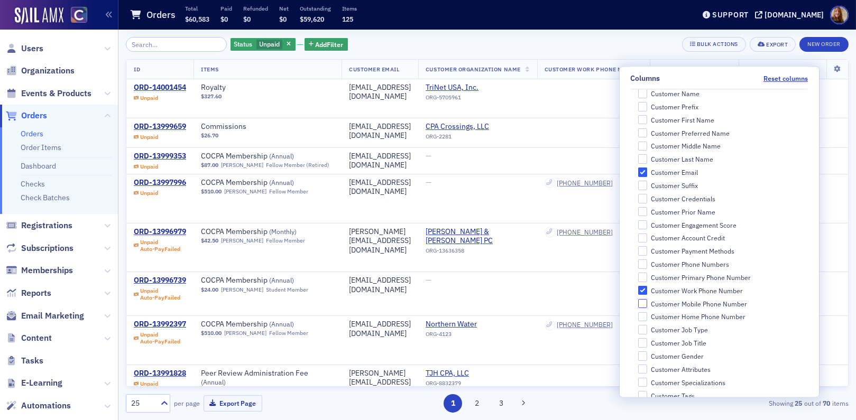
click at [647, 302] on input "Customer Mobile Phone Number" at bounding box center [643, 304] width 10 height 10
checkbox input "true"
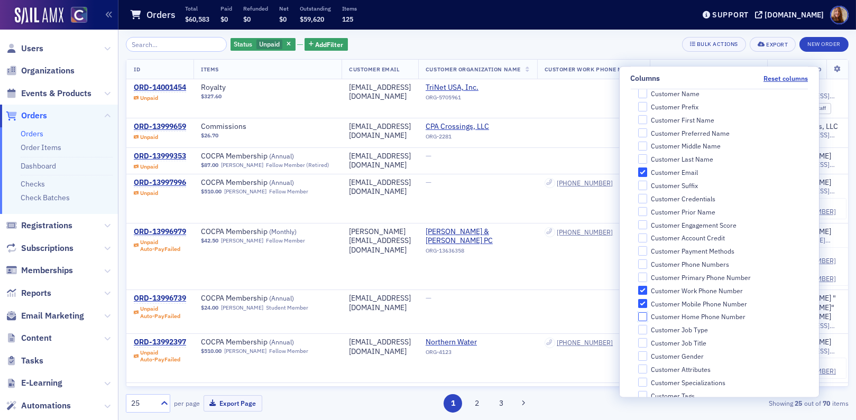
click at [647, 317] on input "Customer Home Phone Number" at bounding box center [643, 318] width 10 height 10
checkbox input "true"
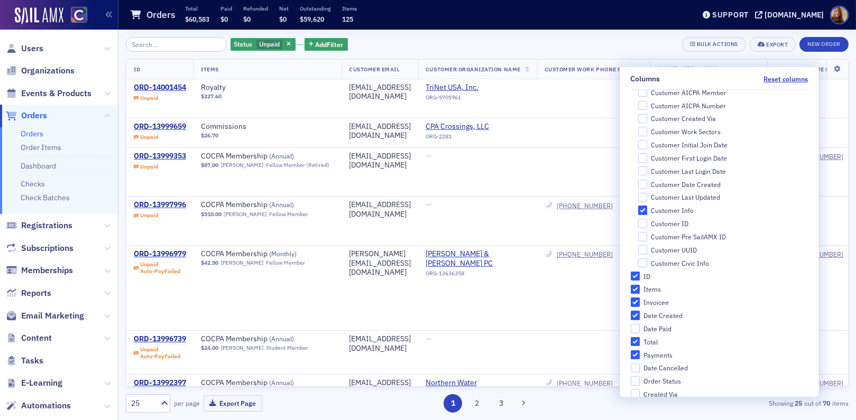
scroll to position [713, 0]
click at [647, 183] on input "Customer Date Created" at bounding box center [643, 185] width 10 height 10
checkbox input "true"
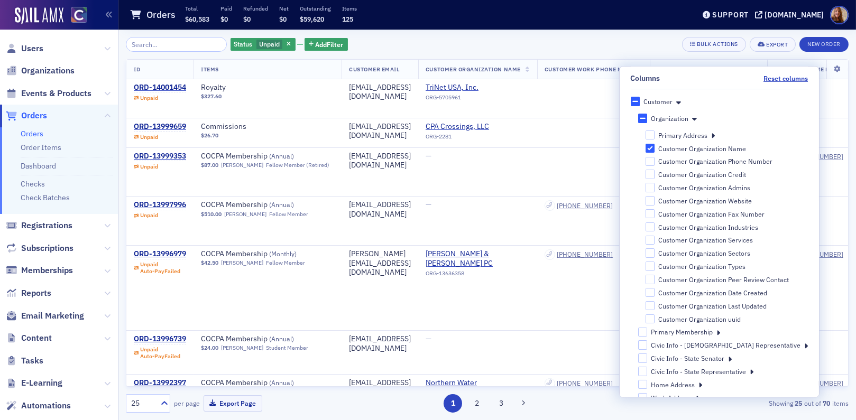
click at [697, 117] on icon at bounding box center [694, 119] width 5 height 10
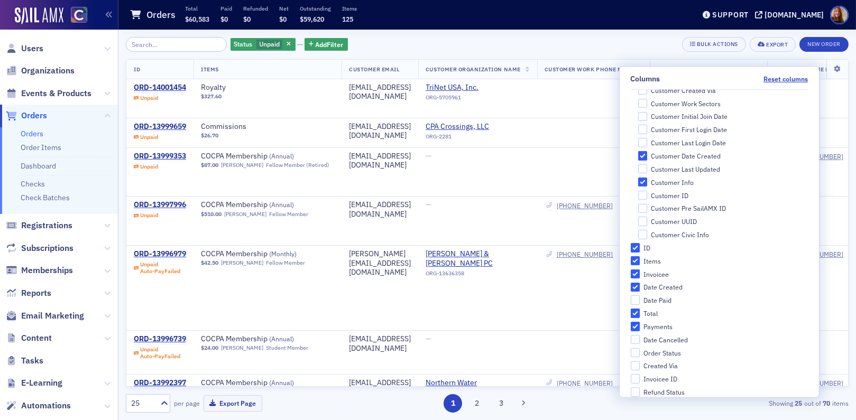
scroll to position [590, 0]
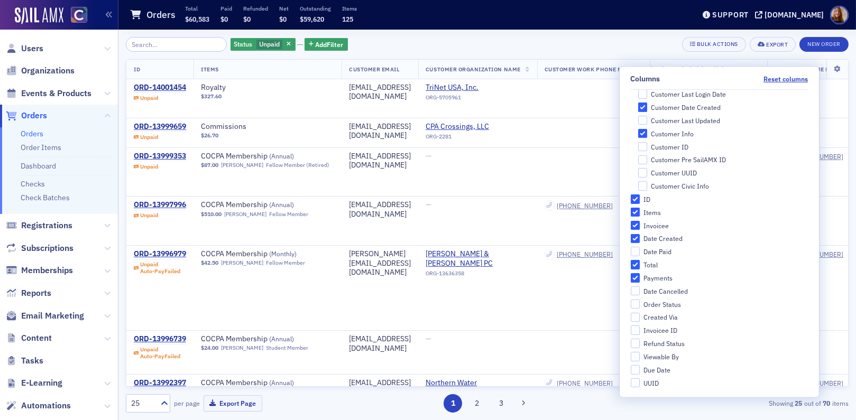
click at [619, 45] on div "Status Unpaid Add Filter Bulk Actions Export New Order" at bounding box center [487, 44] width 723 height 15
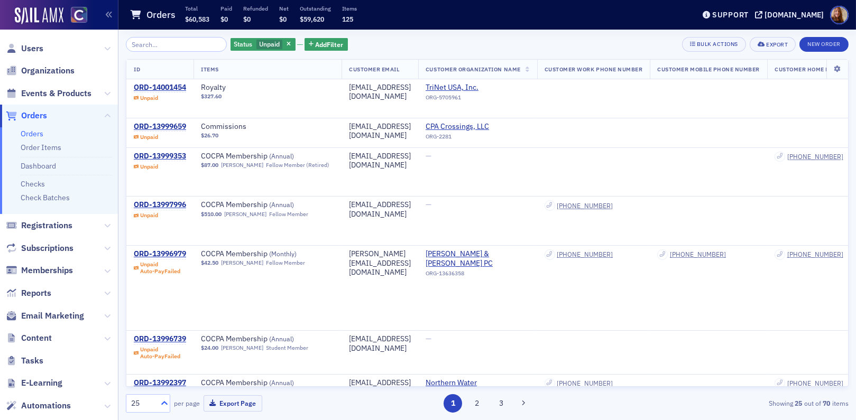
click at [164, 400] on icon at bounding box center [164, 403] width 11 height 11
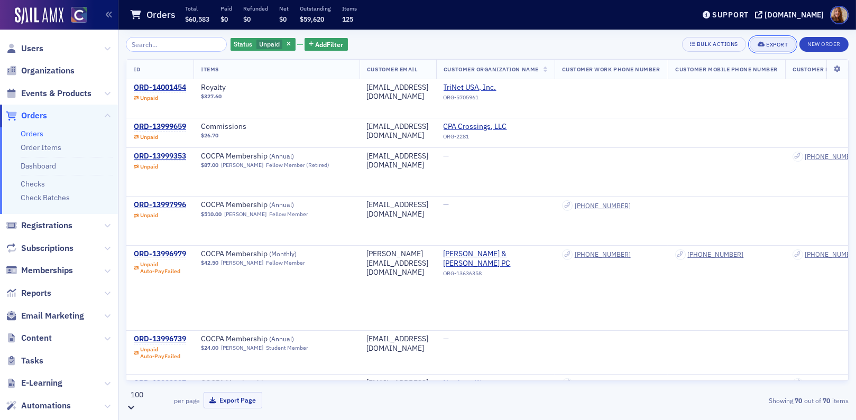
click at [772, 43] on div "Export" at bounding box center [777, 45] width 22 height 6
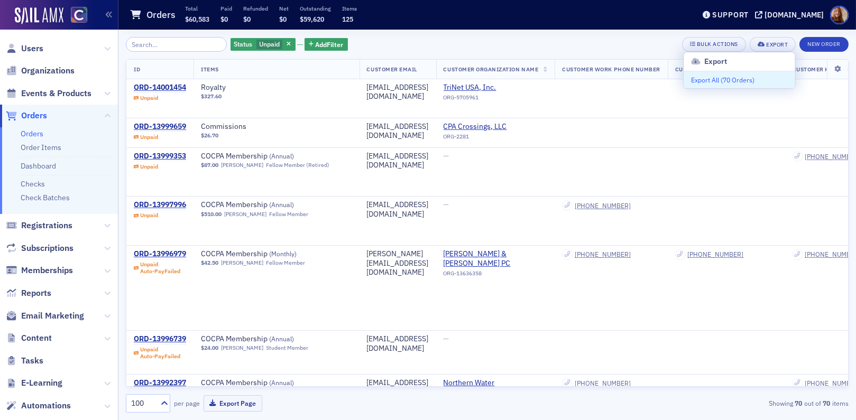
click at [709, 79] on button "Export All ( 70 Orders )" at bounding box center [739, 79] width 111 height 17
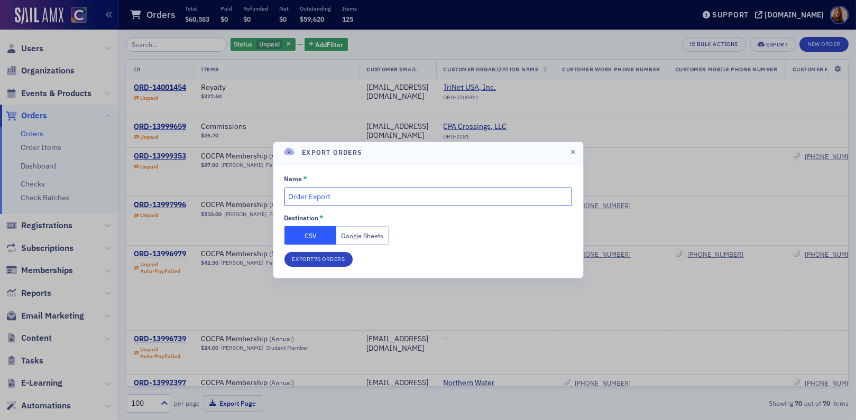
click at [313, 199] on input "Order Export" at bounding box center [429, 197] width 288 height 19
type input "Unpaid Orders [DATE]"
click at [374, 237] on button "Google Sheets" at bounding box center [362, 235] width 52 height 19
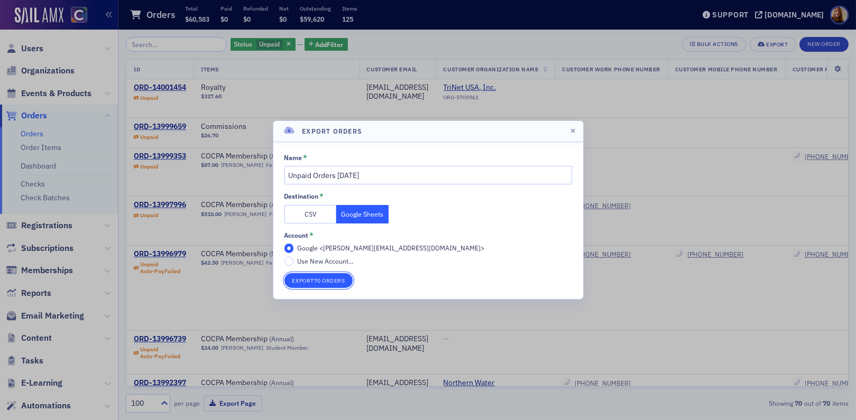
click at [332, 281] on button "Export 70 Orders" at bounding box center [319, 280] width 69 height 15
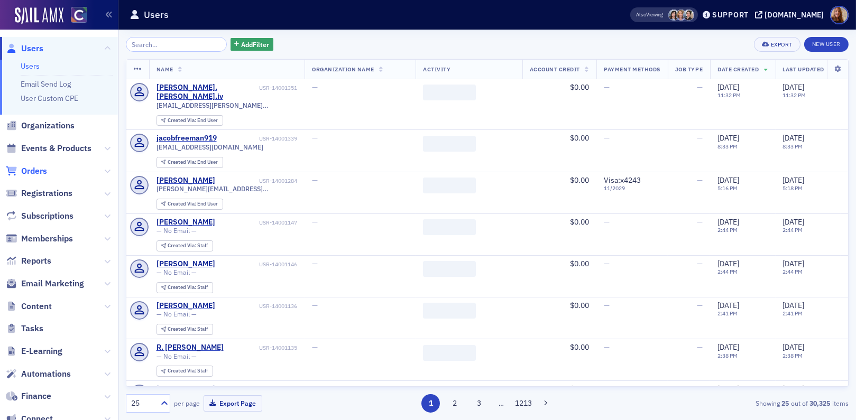
click at [42, 168] on span "Orders" at bounding box center [34, 172] width 26 height 12
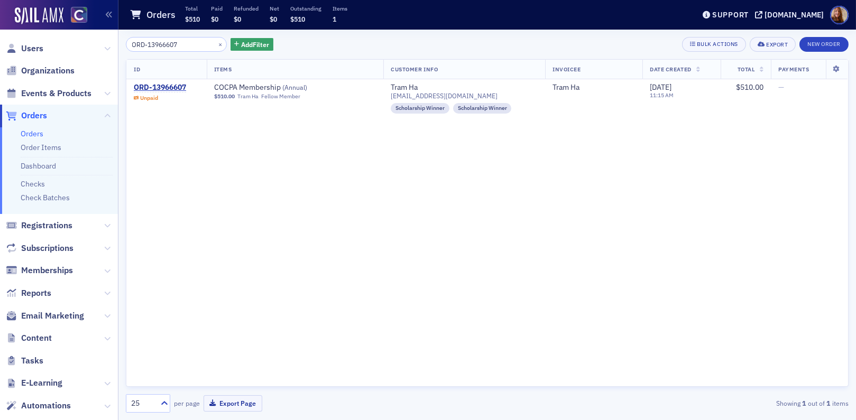
click at [150, 44] on input "ORD-13966607" at bounding box center [176, 44] width 101 height 15
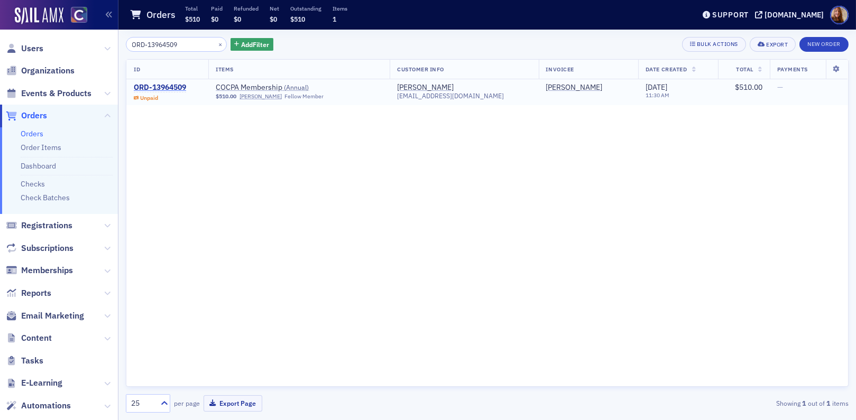
type input "ORD-13964509"
click at [166, 87] on div "ORD-13964509" at bounding box center [160, 88] width 52 height 10
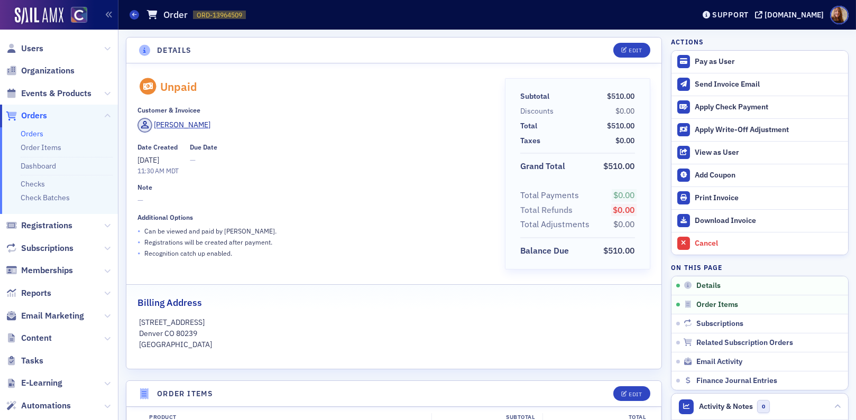
scroll to position [2, 0]
click at [34, 131] on link "Orders" at bounding box center [32, 134] width 23 height 10
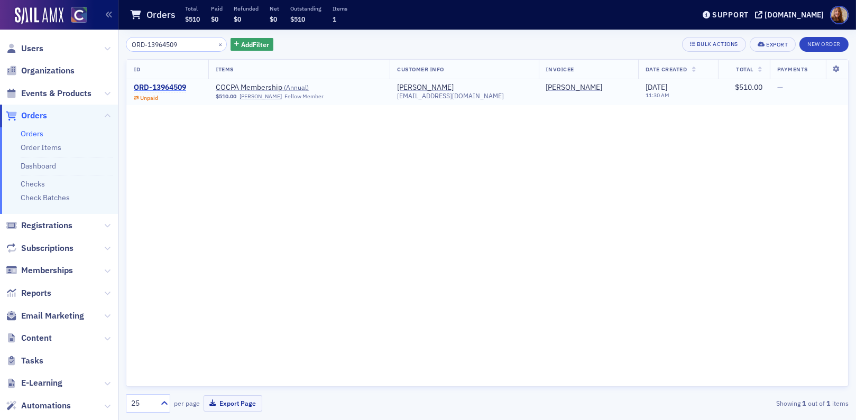
click at [160, 85] on div "ORD-13964509" at bounding box center [160, 88] width 52 height 10
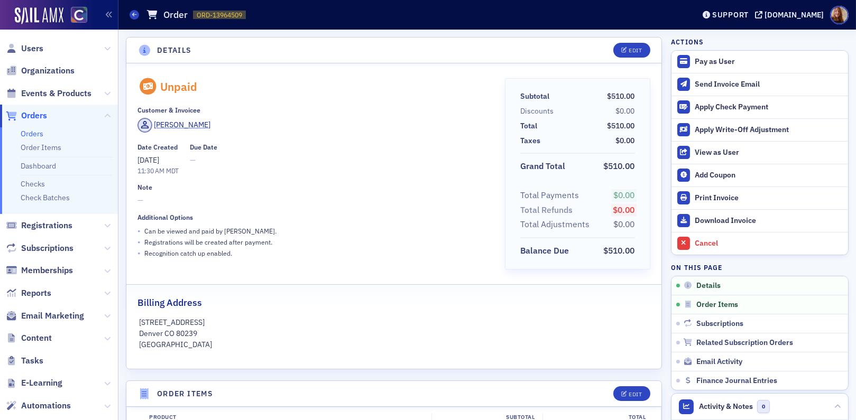
click at [189, 124] on div "[PERSON_NAME]" at bounding box center [182, 125] width 57 height 11
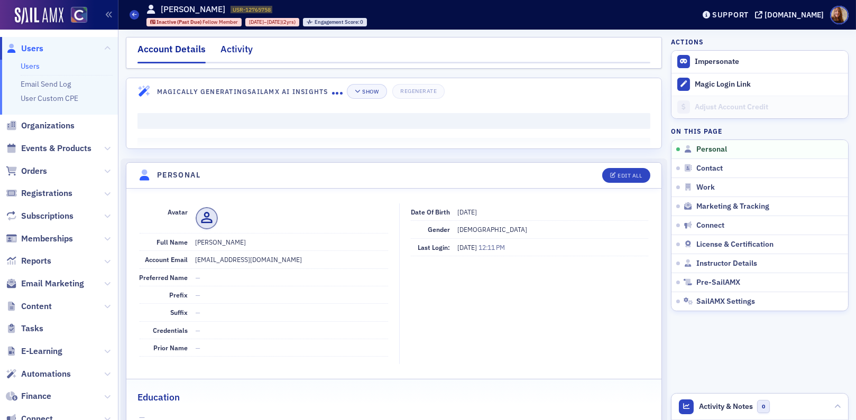
click at [224, 45] on div "Activity" at bounding box center [237, 52] width 32 height 20
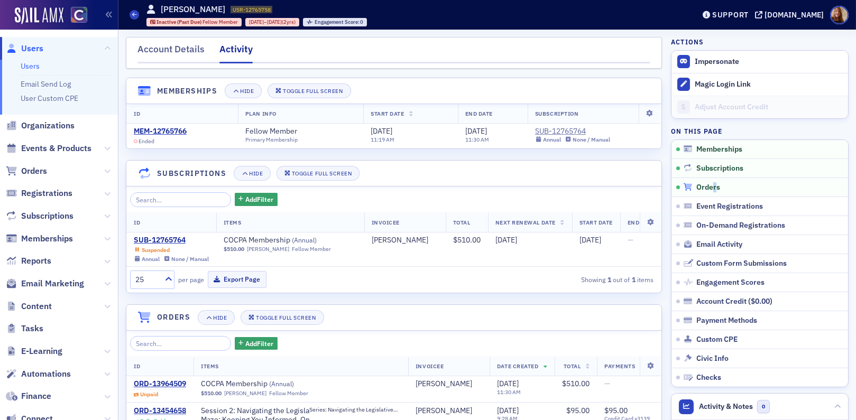
click at [707, 191] on span "Orders" at bounding box center [709, 188] width 24 height 10
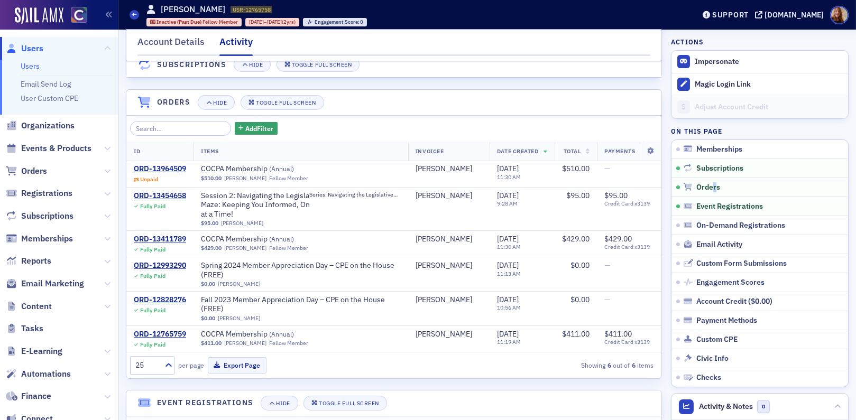
scroll to position [250, 0]
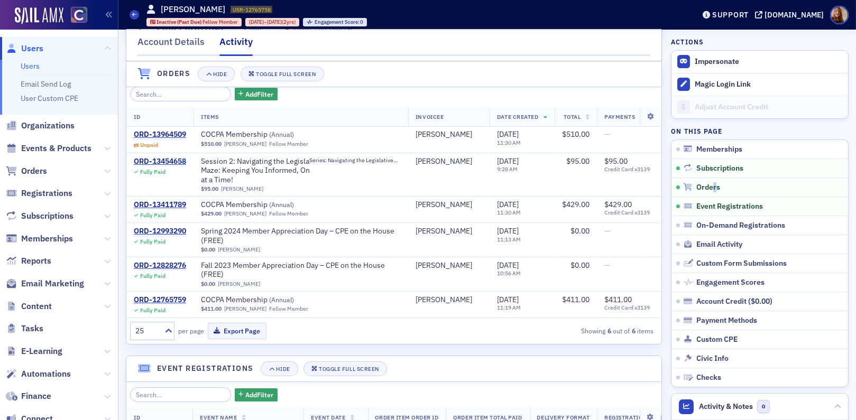
click at [30, 65] on link "Users" at bounding box center [30, 66] width 19 height 10
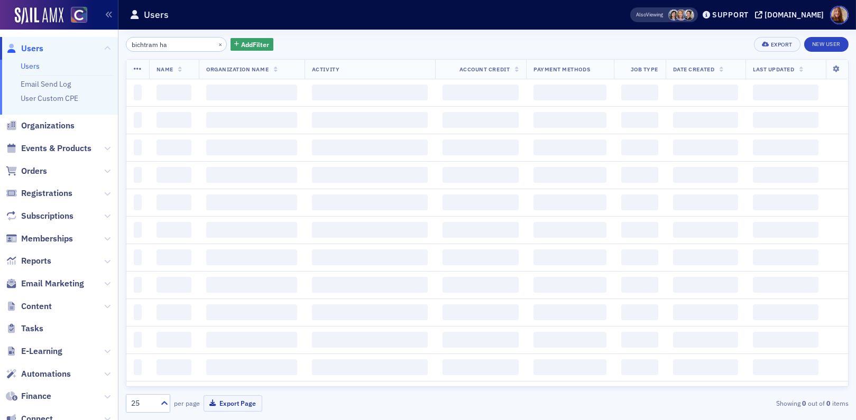
click at [159, 45] on input "bichtram ha" at bounding box center [176, 44] width 101 height 15
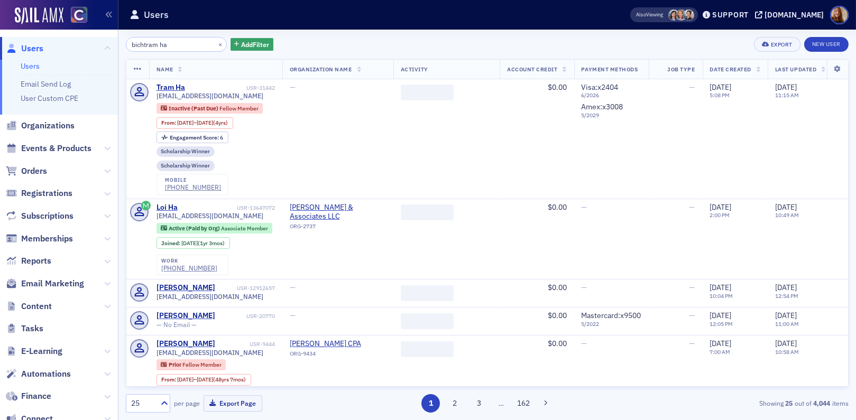
click at [159, 45] on input "bichtram ha" at bounding box center [176, 44] width 101 height 15
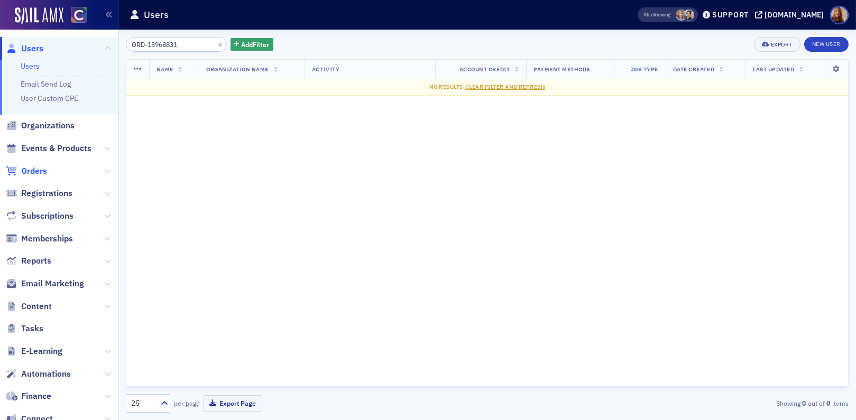
type input "ORD-13968831"
click at [32, 169] on span "Orders" at bounding box center [34, 172] width 26 height 12
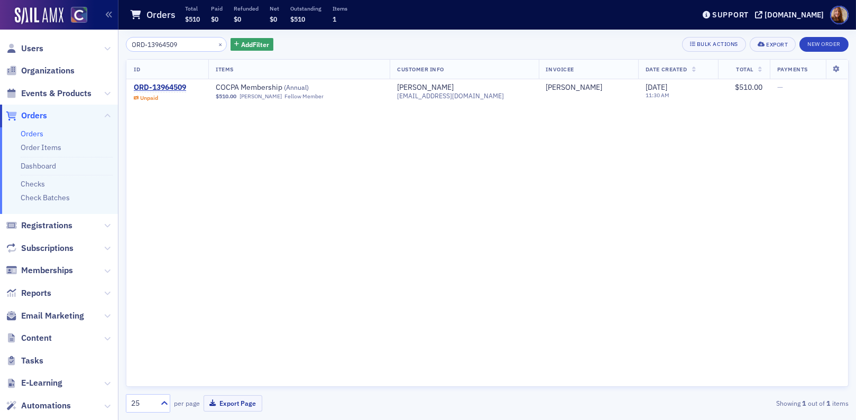
drag, startPoint x: 170, startPoint y: 44, endPoint x: 164, endPoint y: 45, distance: 5.4
click at [164, 45] on input "ORD-13964509" at bounding box center [176, 44] width 101 height 15
type input "ORD-13968831"
click at [173, 89] on div "ORD-13968831" at bounding box center [160, 88] width 52 height 10
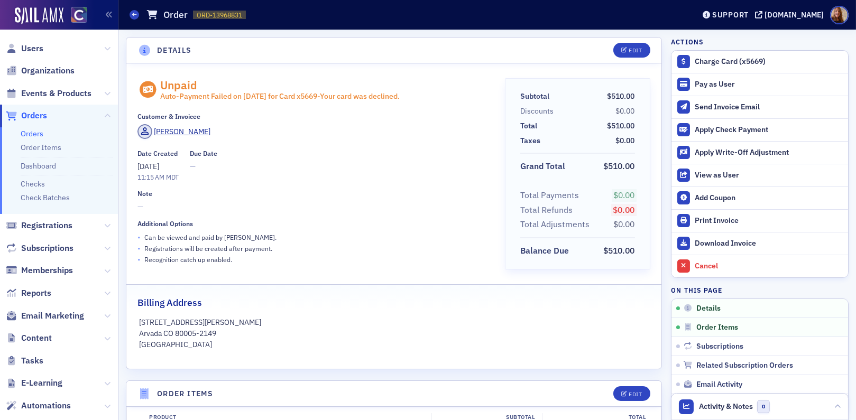
click at [34, 136] on link "Orders" at bounding box center [32, 134] width 23 height 10
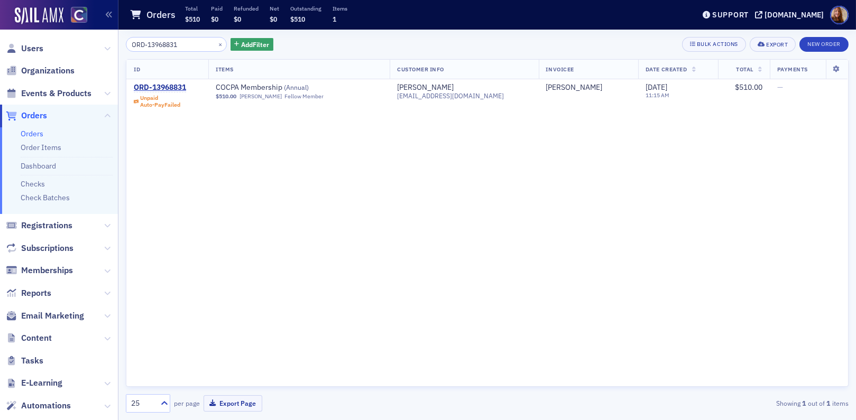
click at [158, 43] on input "ORD-13968831" at bounding box center [176, 44] width 101 height 15
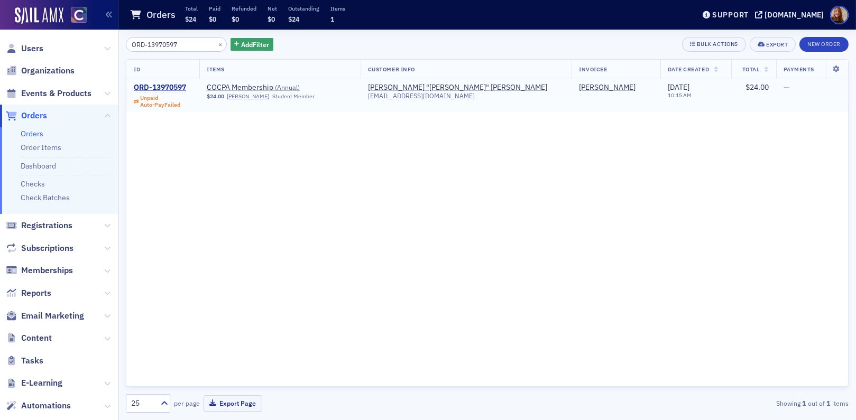
type input "ORD-13970597"
click at [167, 83] on div "ORD-13970597" at bounding box center [160, 88] width 52 height 10
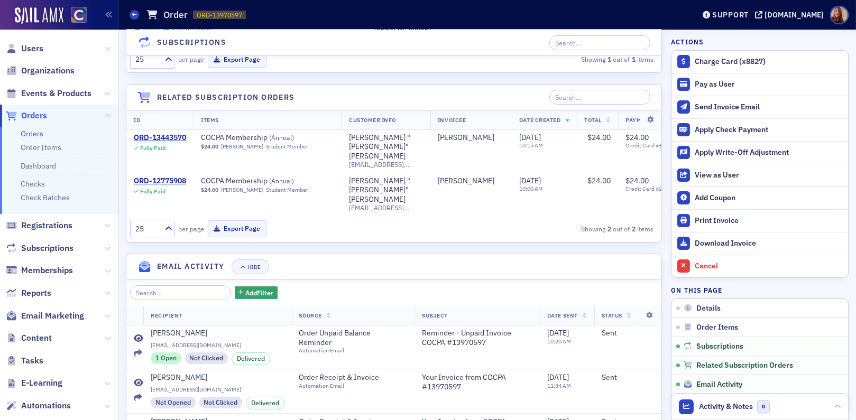
scroll to position [565, 0]
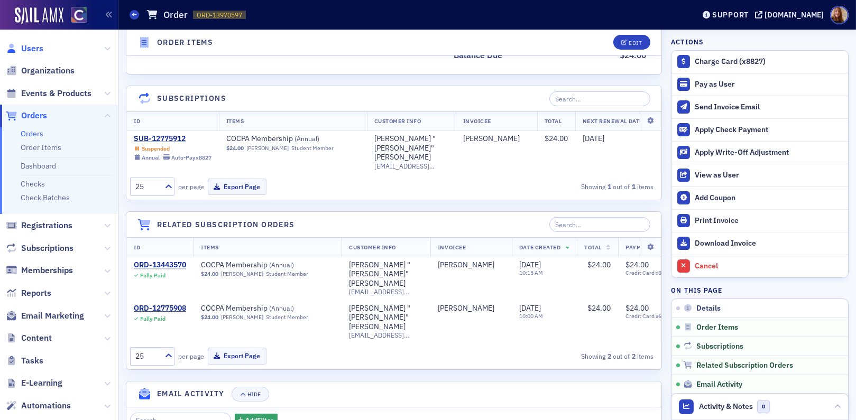
click at [35, 46] on span "Users" at bounding box center [32, 49] width 22 height 12
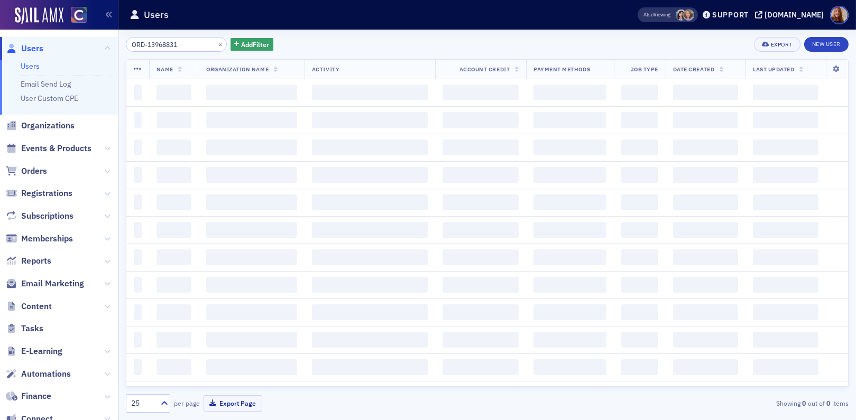
click at [152, 41] on input "ORD-13968831" at bounding box center [176, 44] width 101 height 15
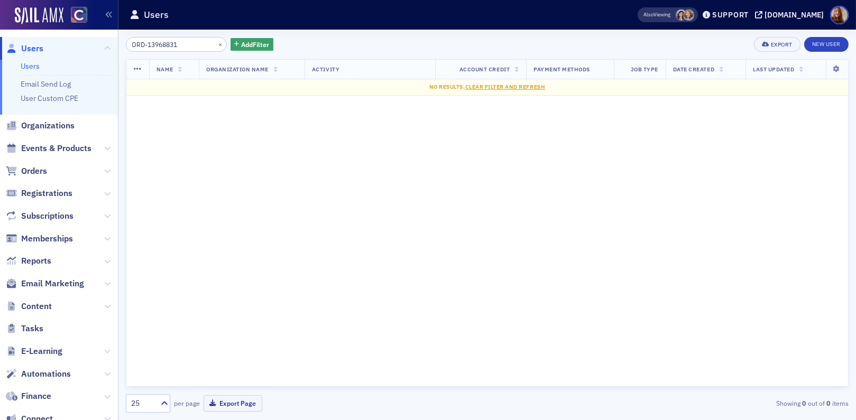
click at [152, 41] on input "ORD-13968831" at bounding box center [176, 44] width 101 height 15
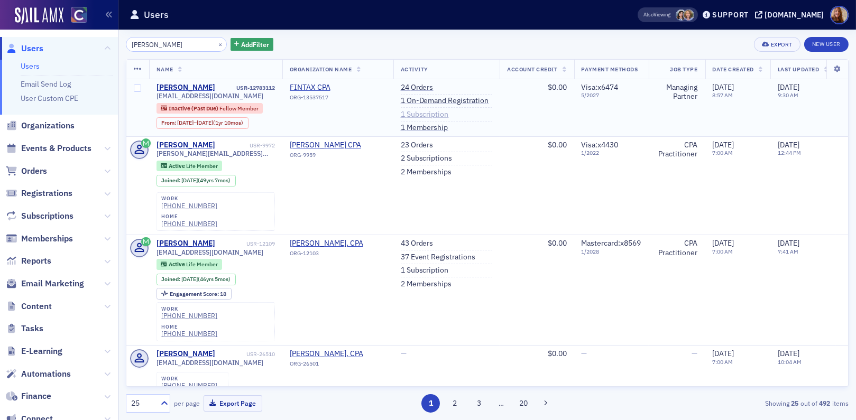
type input "[PERSON_NAME]"
click at [439, 114] on link "1 Subscription" at bounding box center [425, 115] width 48 height 10
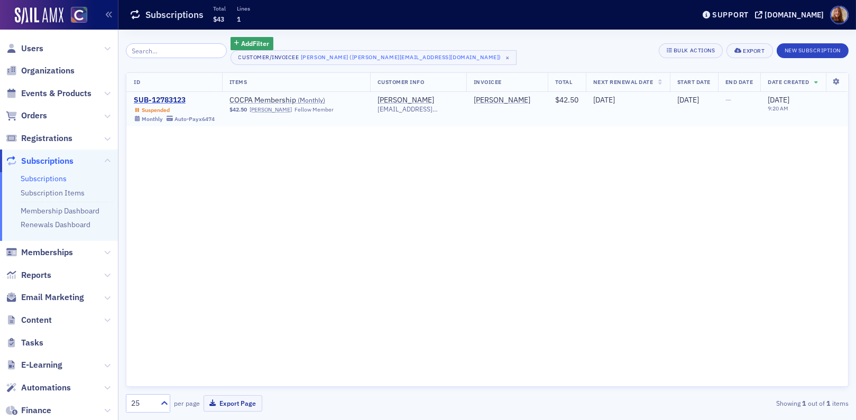
click at [170, 100] on div "SUB-12783123" at bounding box center [174, 101] width 81 height 10
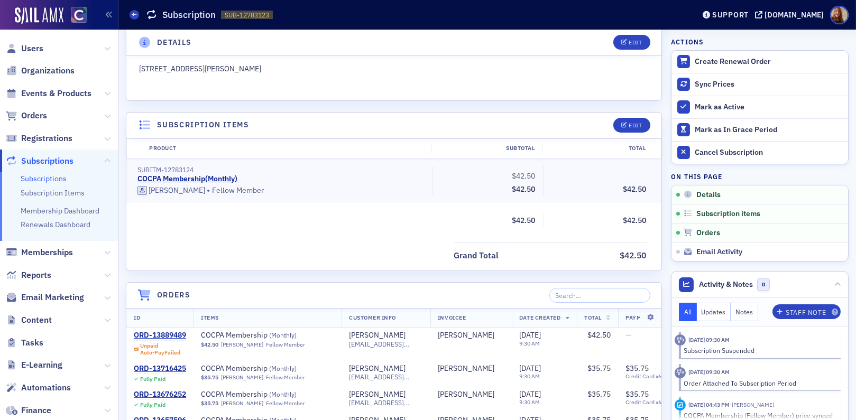
scroll to position [202, 0]
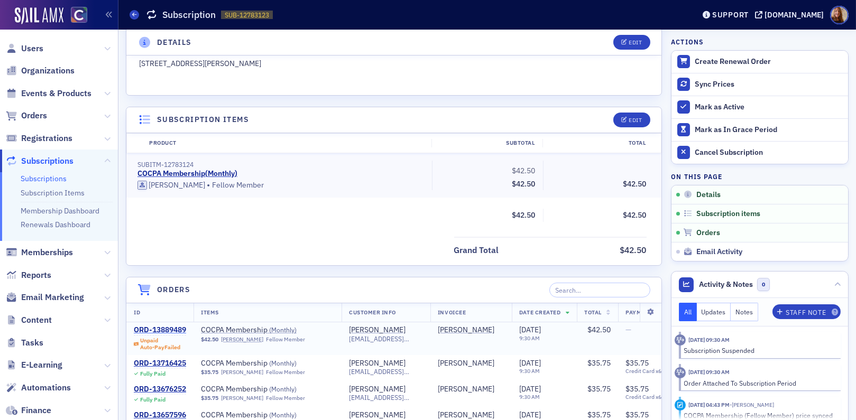
click at [168, 329] on div "ORD-13889489" at bounding box center [160, 331] width 52 height 10
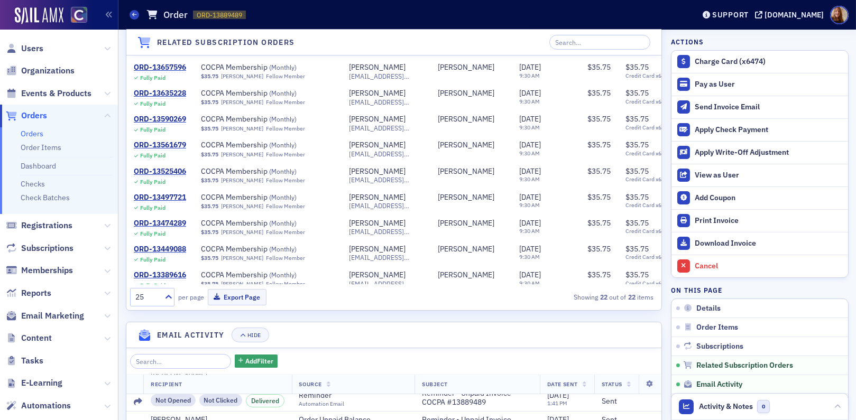
scroll to position [612, 0]
